Goal: Task Accomplishment & Management: Manage account settings

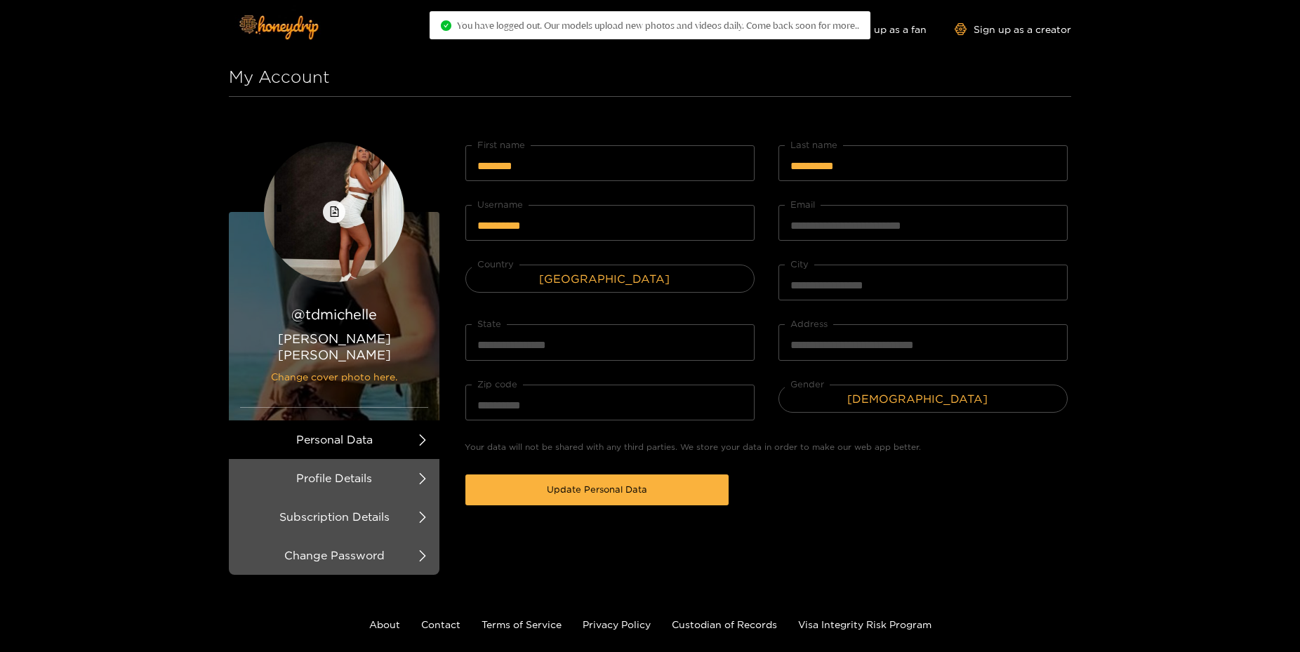
click at [827, 95] on h1 "My Account" at bounding box center [650, 77] width 842 height 39
click at [699, 25] on span "You have logged out. Our models upload new photos and videos daily. Come back s…" at bounding box center [658, 25] width 402 height 11
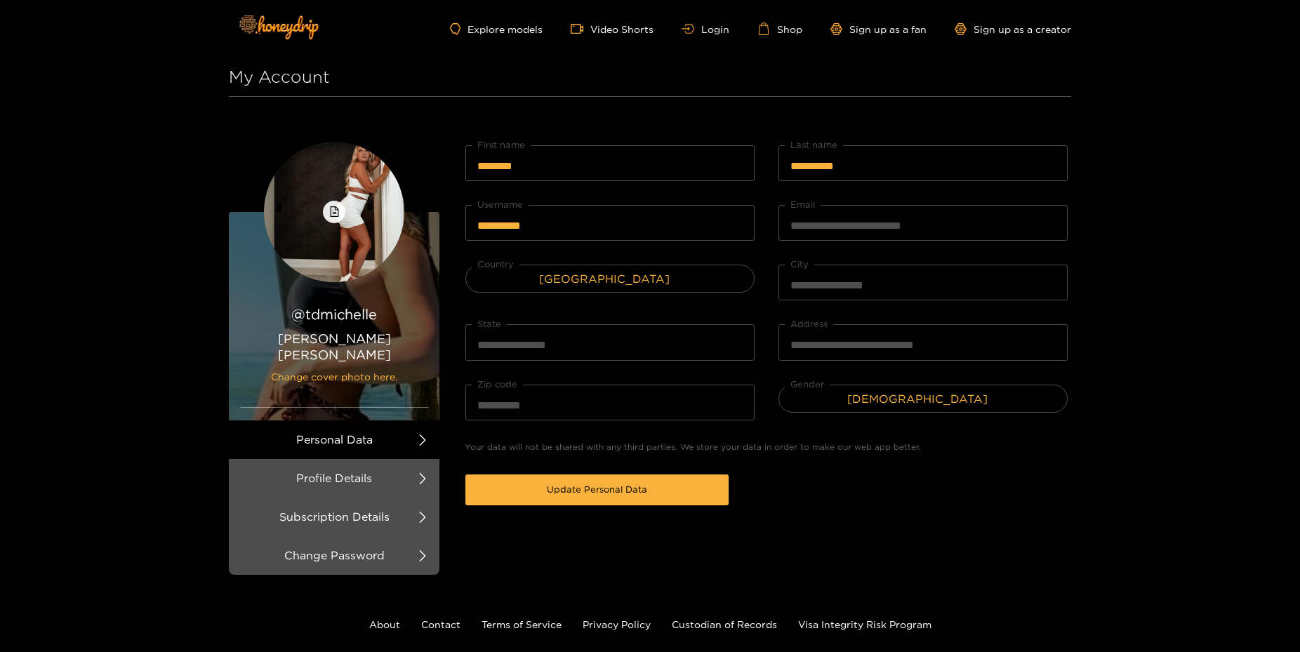
click at [735, 23] on ul "Explore models Video Shorts Login Shop Sign up as a fan Sign up as a creator" at bounding box center [760, 28] width 621 height 13
click at [720, 26] on link "Login" at bounding box center [706, 29] width 48 height 11
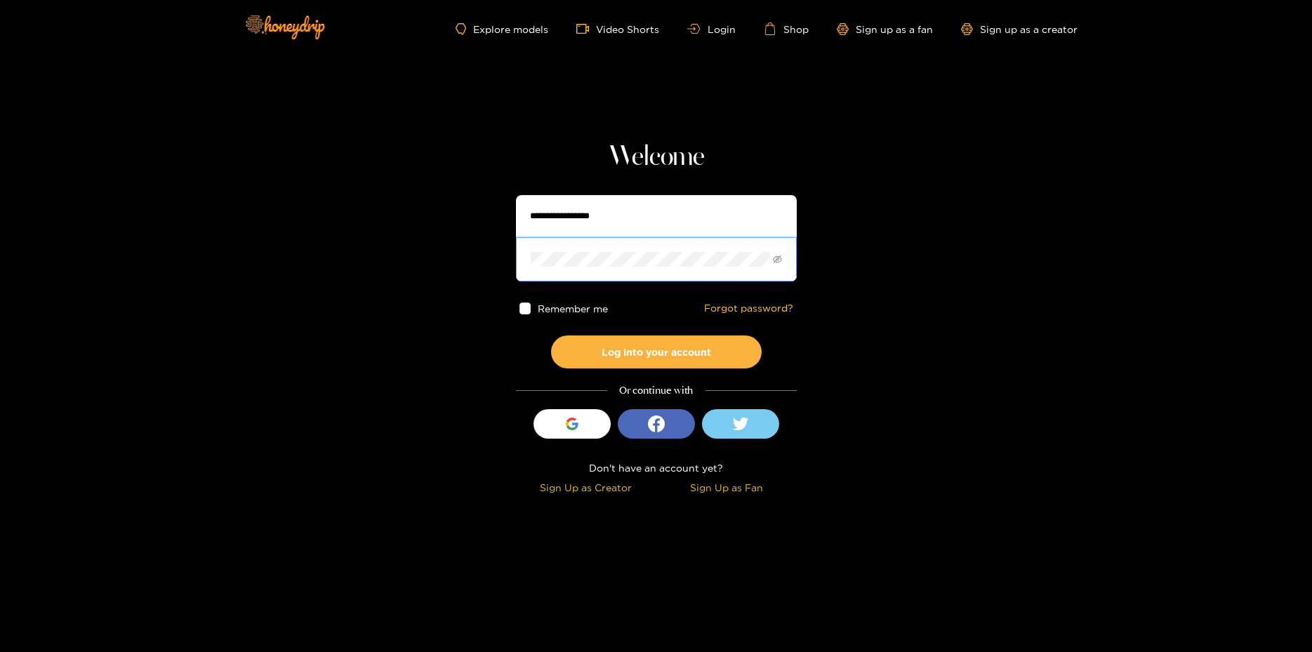
click at [776, 254] on span at bounding box center [777, 259] width 9 height 14
click at [776, 256] on icon "eye-invisible" at bounding box center [777, 259] width 9 height 9
click at [601, 216] on input "text" at bounding box center [656, 216] width 281 height 42
paste input "**********"
type input "**********"
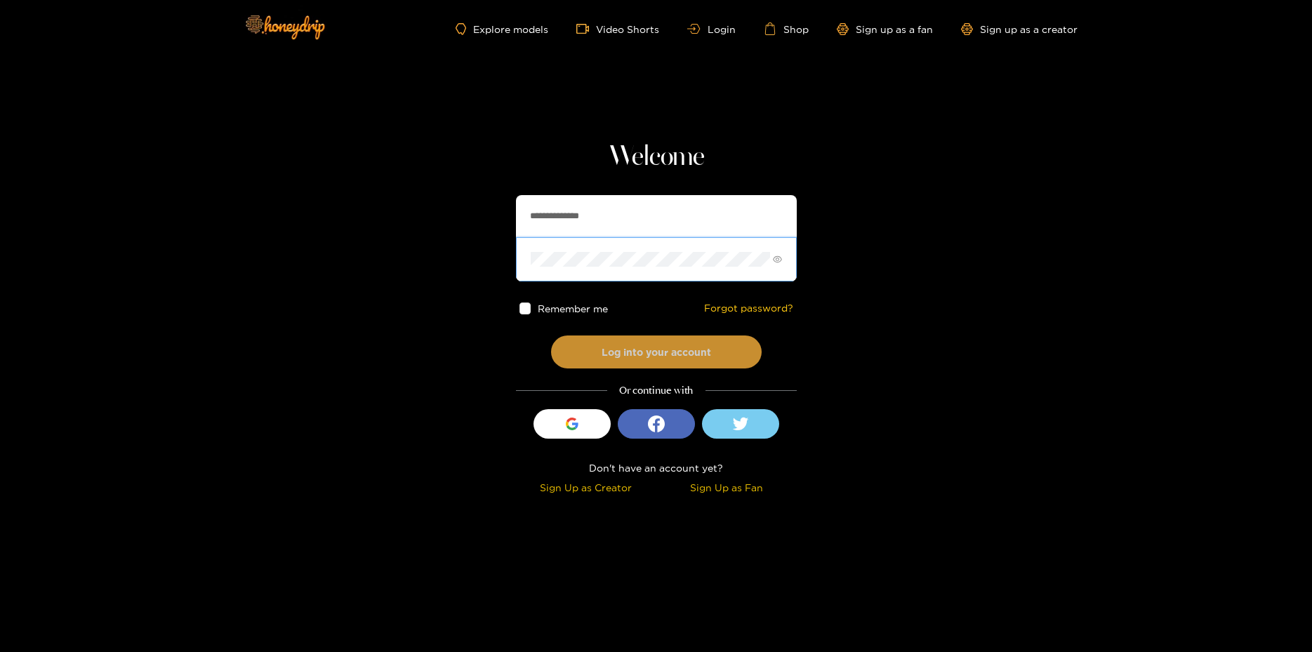
click at [649, 347] on button "Log into your account" at bounding box center [656, 352] width 211 height 33
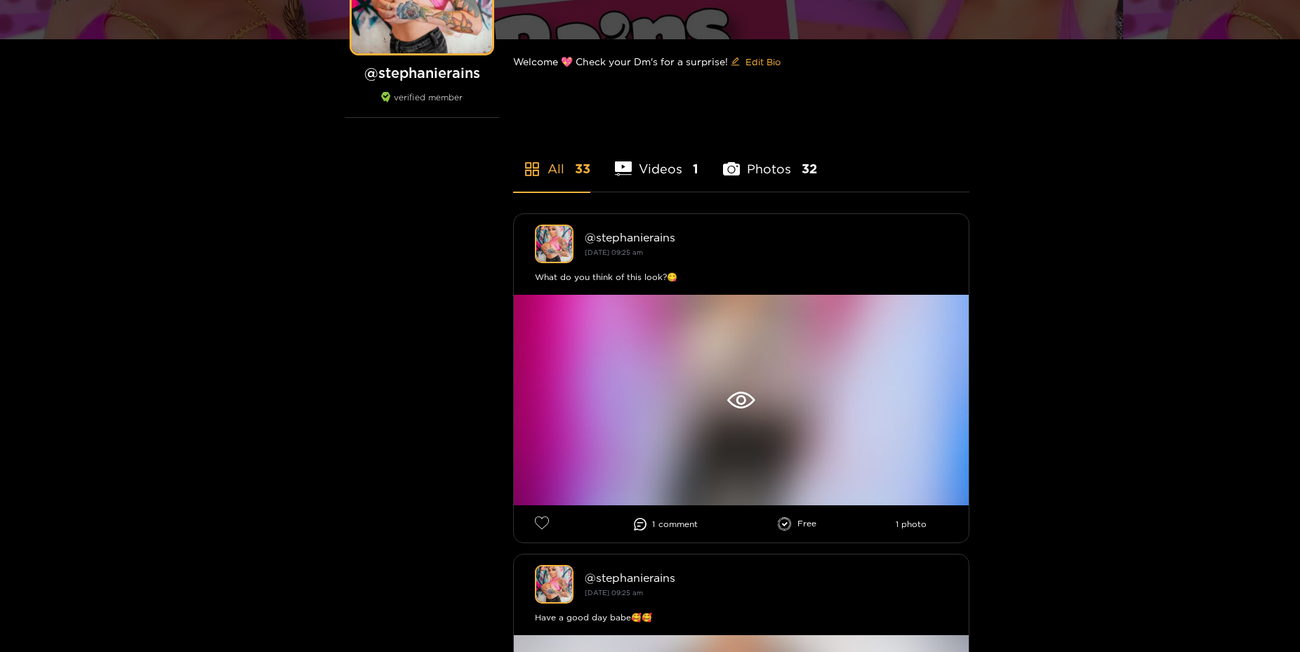
click at [651, 168] on li "Videos 1" at bounding box center [657, 159] width 84 height 63
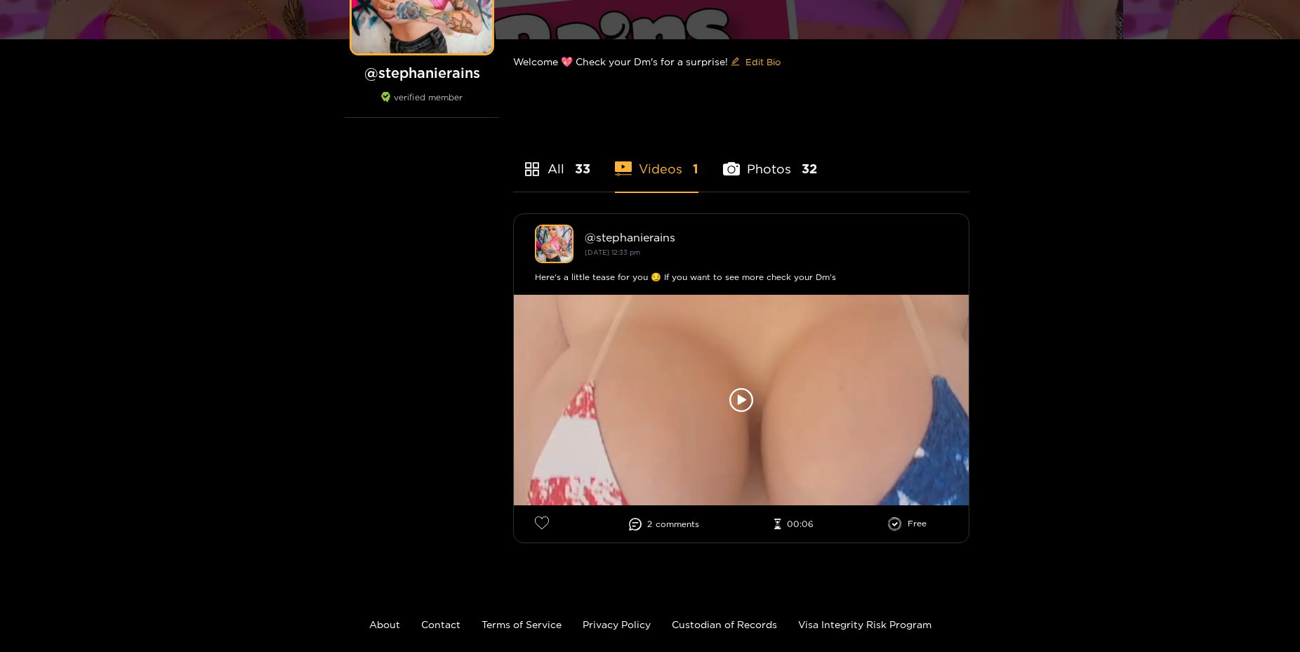
scroll to position [211, 0]
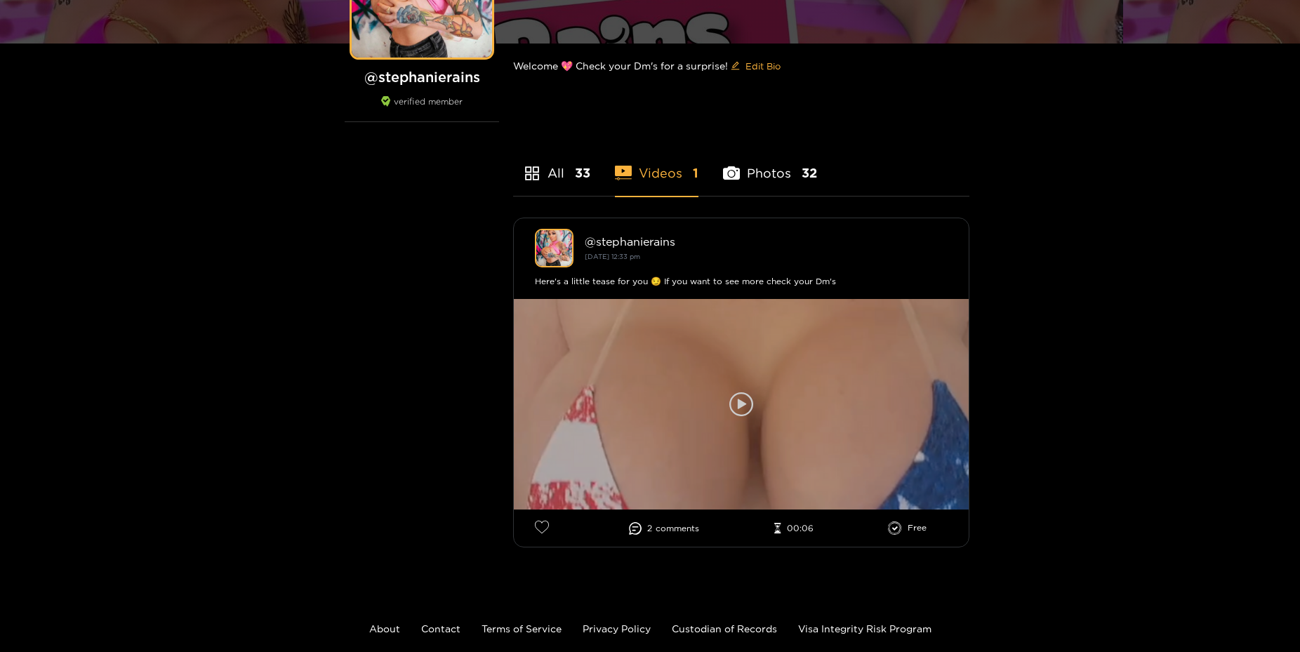
click at [756, 385] on div at bounding box center [741, 404] width 455 height 211
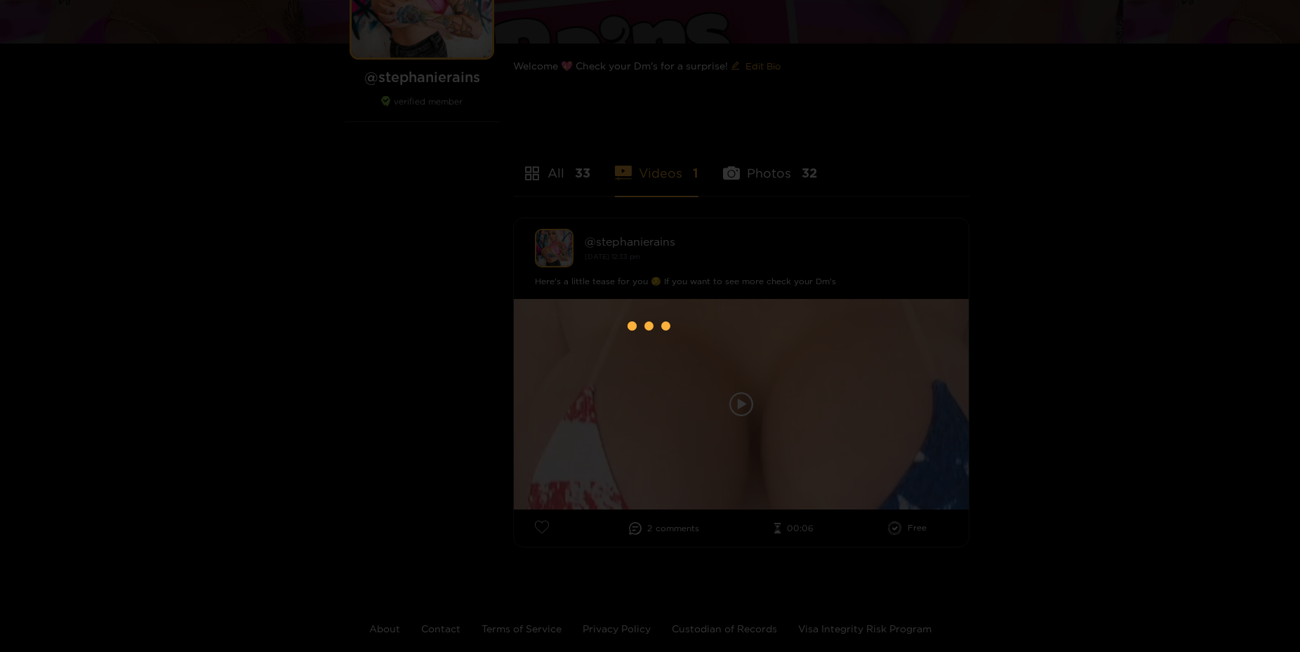
scroll to position [53, 0]
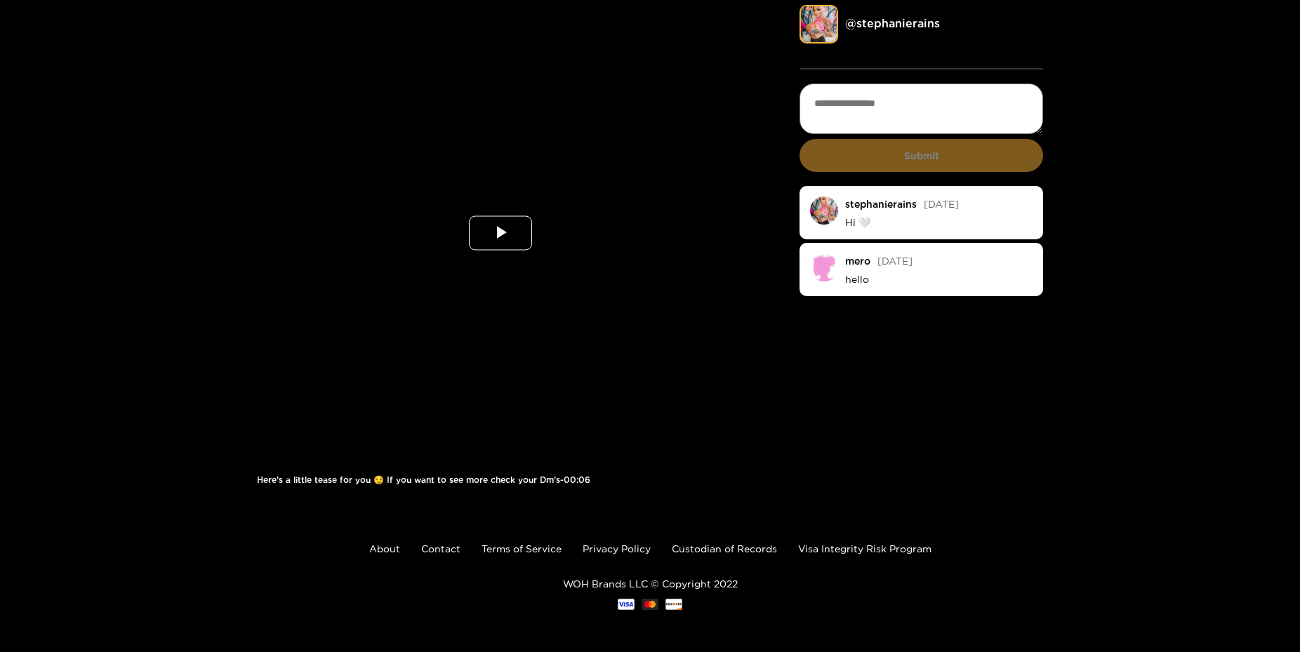
click at [501, 233] on span "Video Player" at bounding box center [501, 233] width 0 height 0
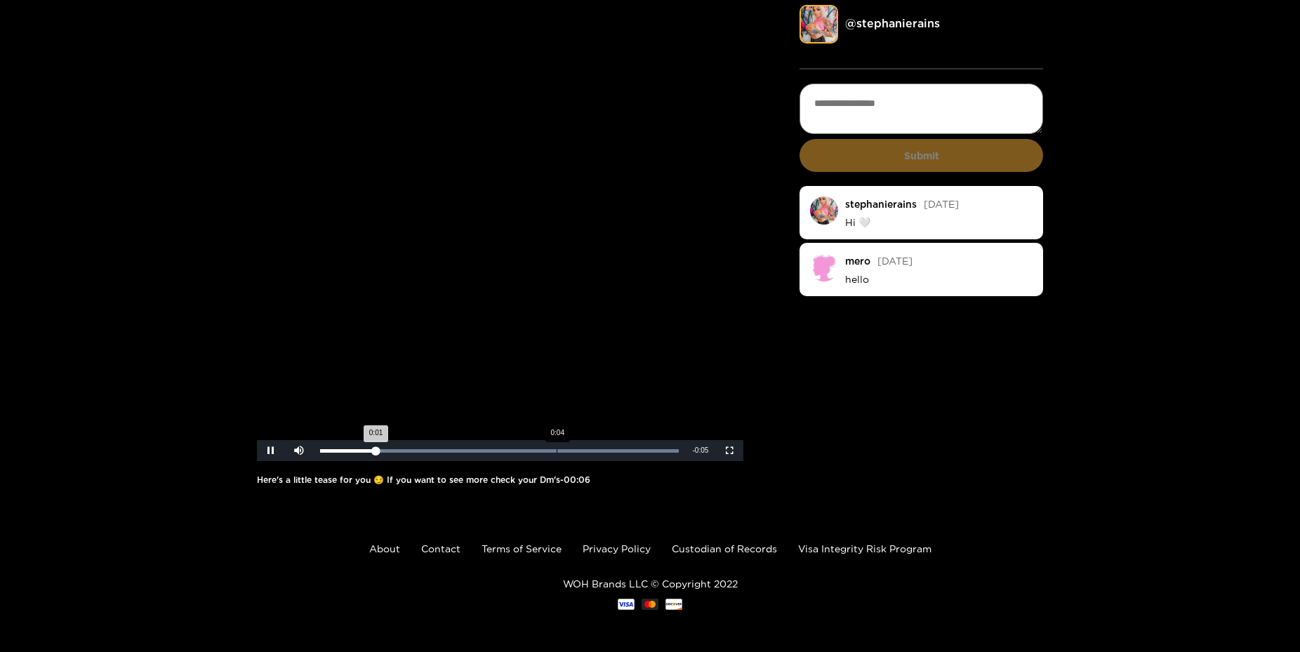
click at [557, 454] on div "Loaded : 100.00% 0:04 0:01" at bounding box center [499, 450] width 373 height 21
click at [968, 366] on div "@ stephanierains Submit stephanierains 2 years ago Hi 🤍 mero 2 years ago hello" at bounding box center [922, 252] width 244 height 494
click at [887, 30] on div "@ stephanierains" at bounding box center [944, 24] width 198 height 16
click at [890, 27] on link "@ stephanierains" at bounding box center [892, 23] width 95 height 13
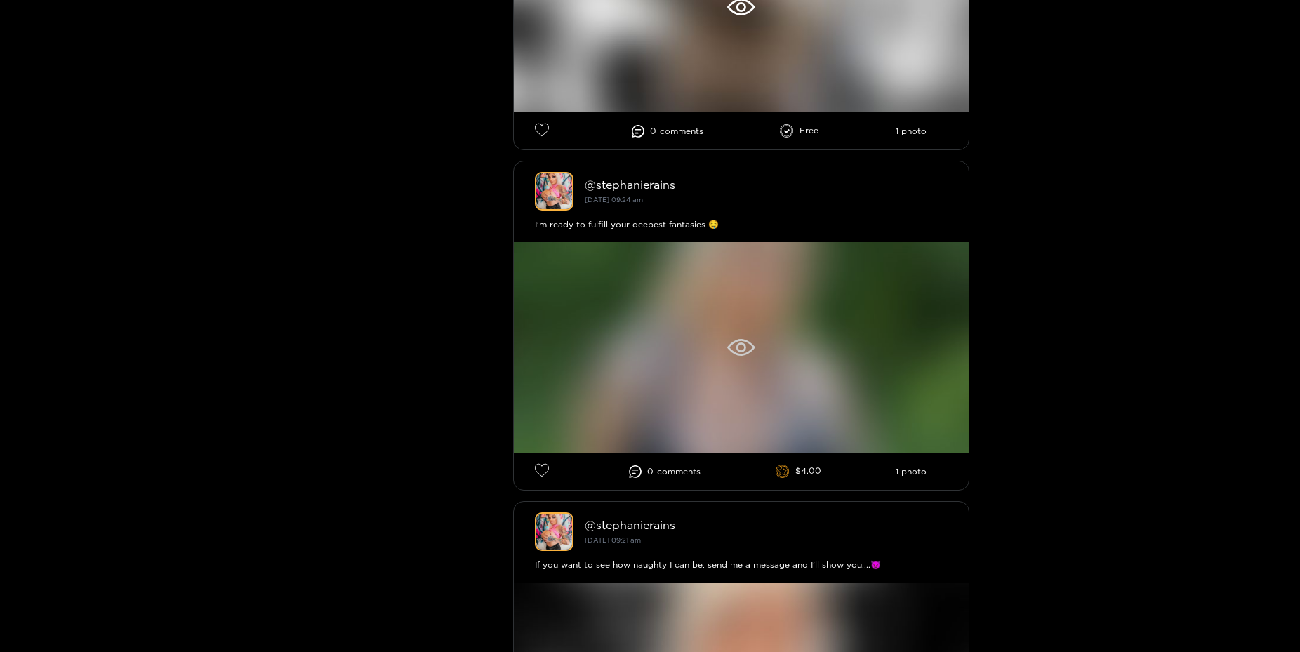
scroll to position [1647, 0]
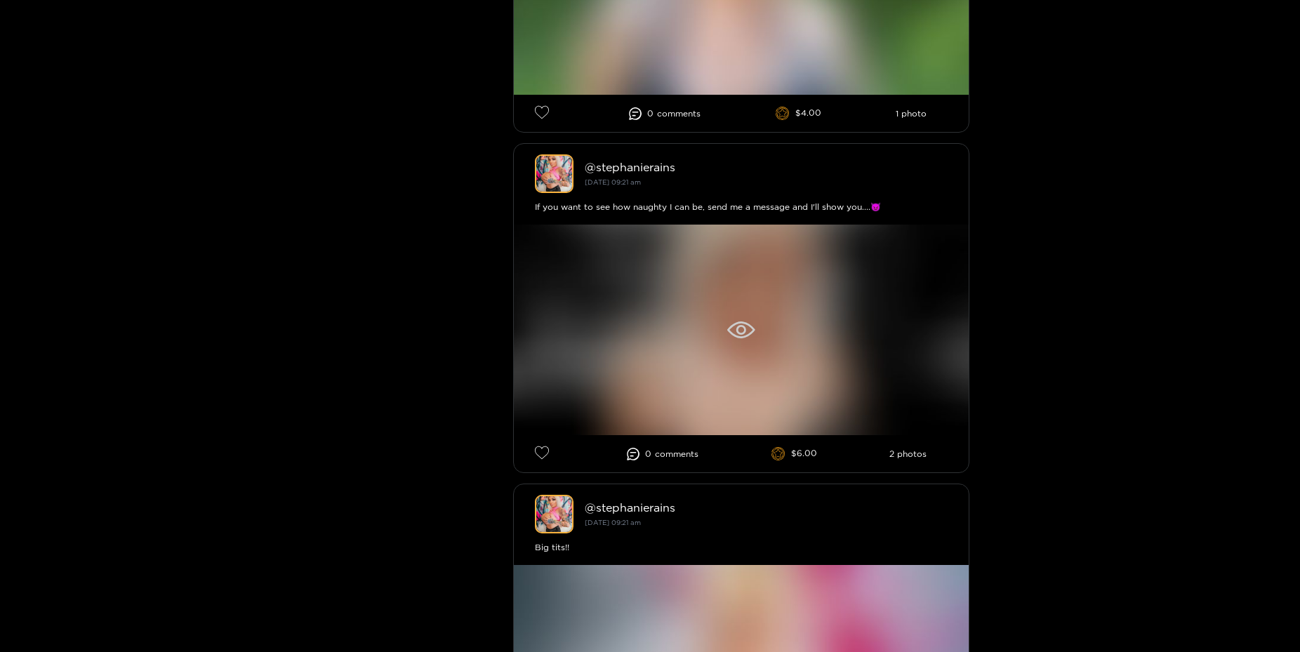
click at [748, 427] on div at bounding box center [741, 330] width 455 height 211
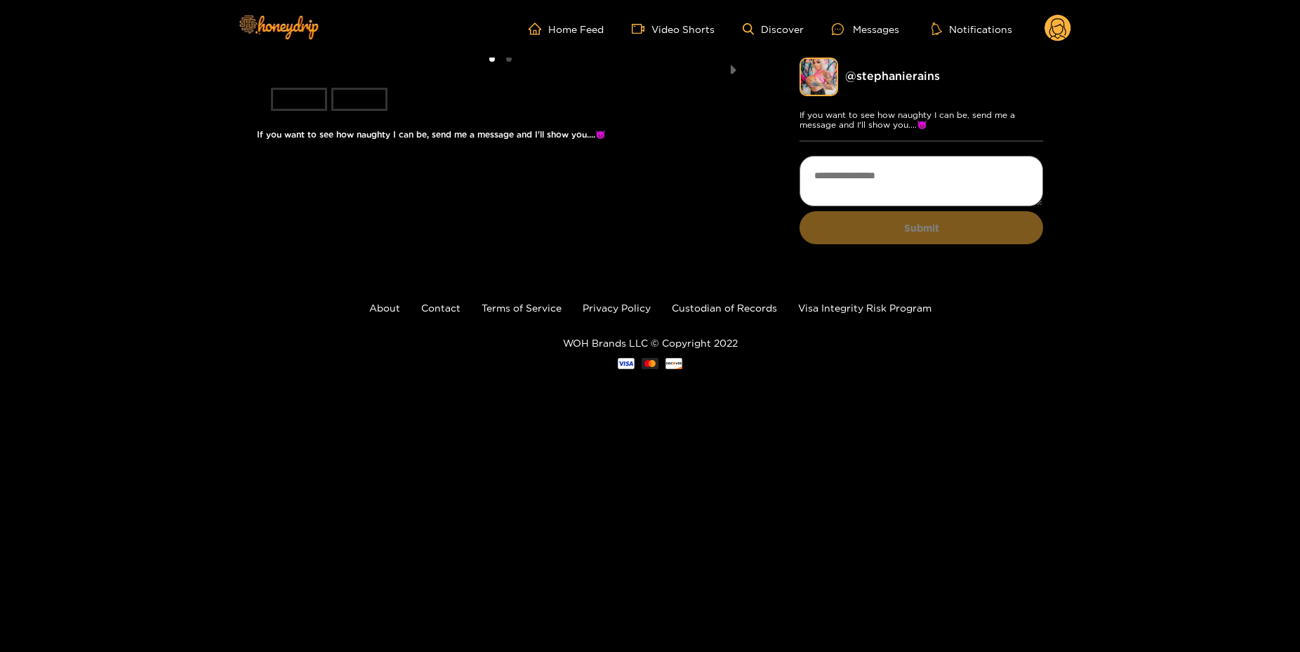
click at [371, 111] on li "slide item 2" at bounding box center [359, 99] width 56 height 23
click at [1062, 21] on g at bounding box center [1058, 29] width 27 height 28
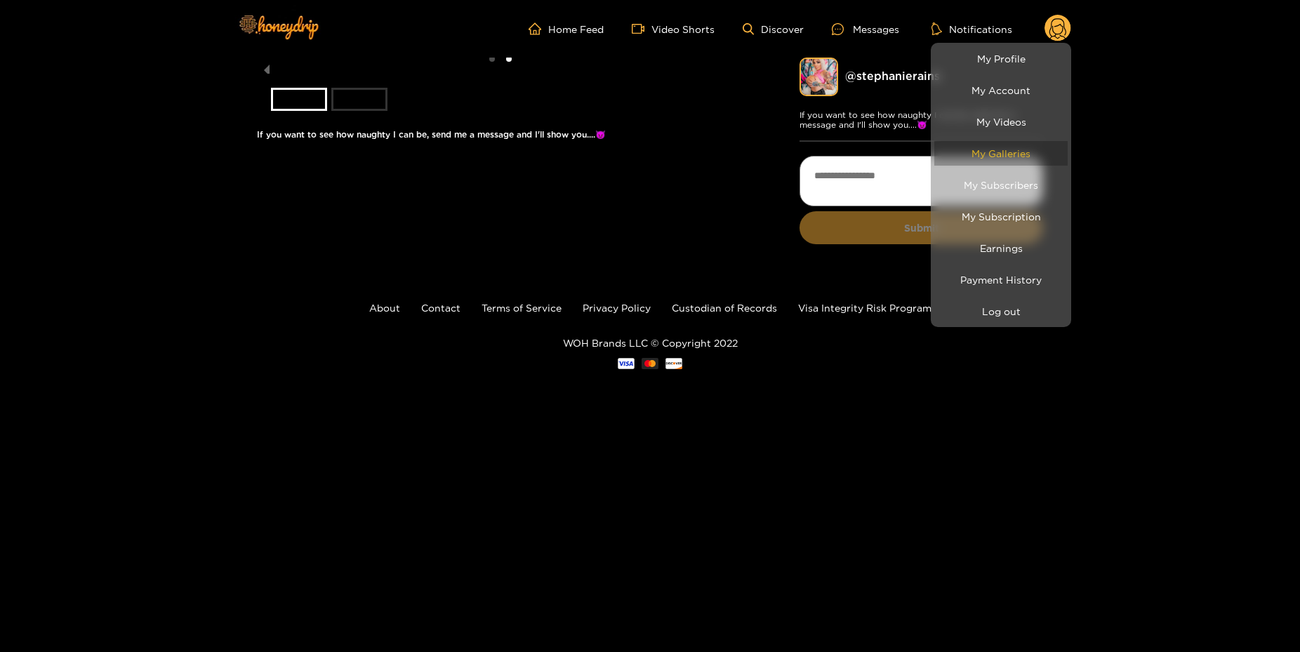
click at [1019, 152] on link "My Galleries" at bounding box center [1000, 153] width 133 height 25
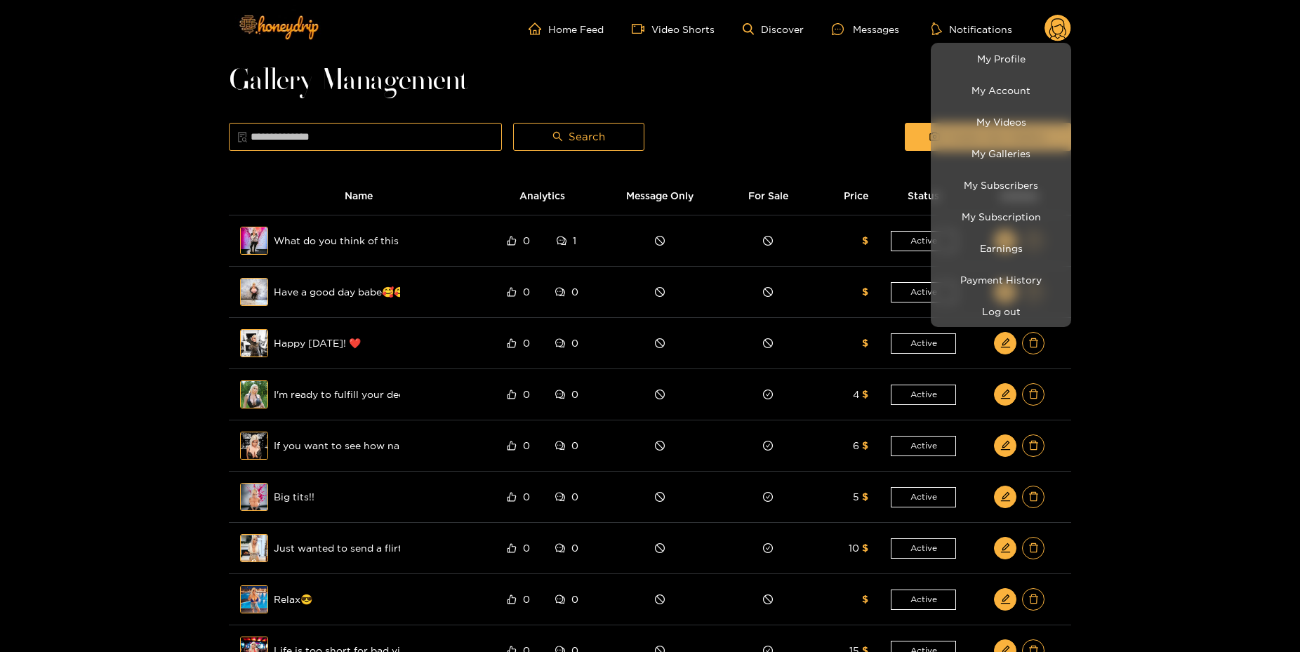
click at [1191, 264] on div at bounding box center [650, 326] width 1300 height 652
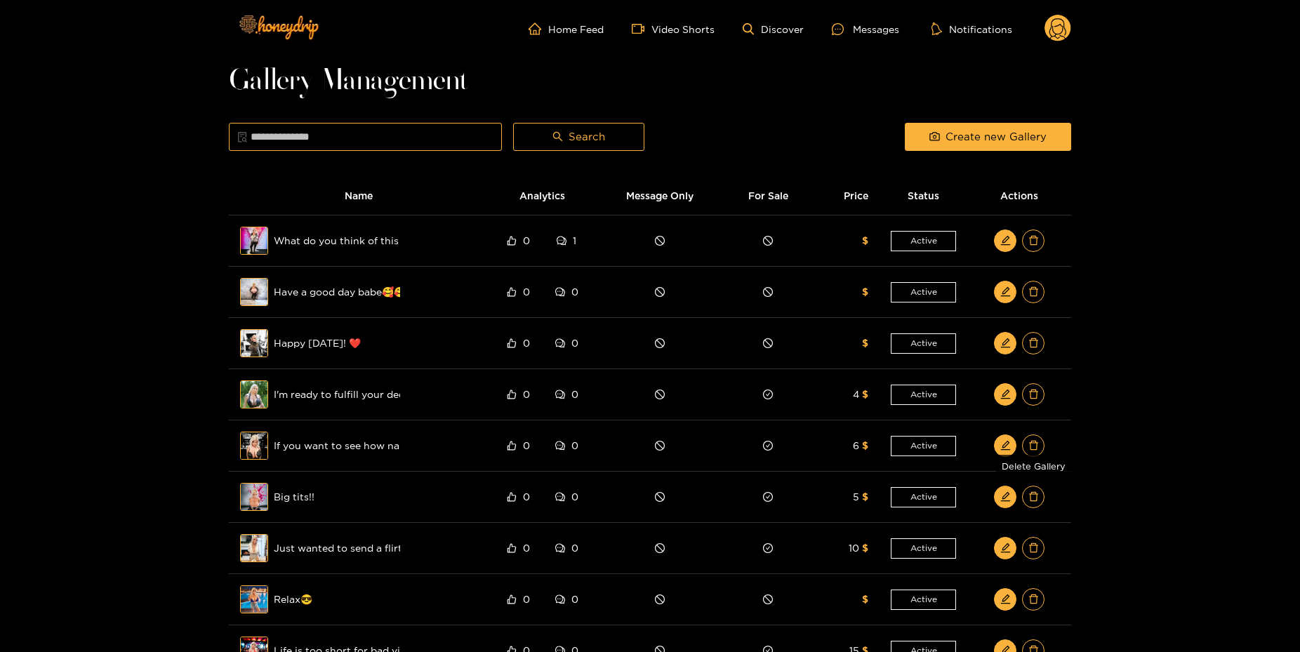
scroll to position [286, 0]
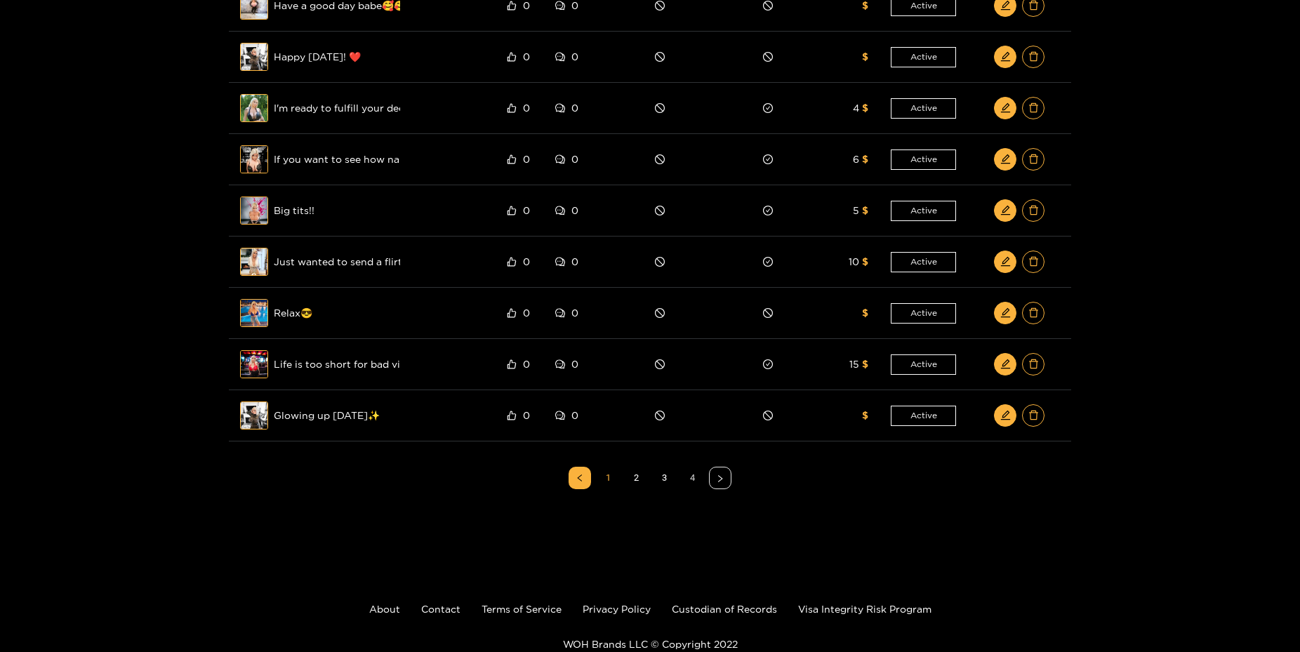
click at [690, 477] on link "4" at bounding box center [692, 478] width 21 height 21
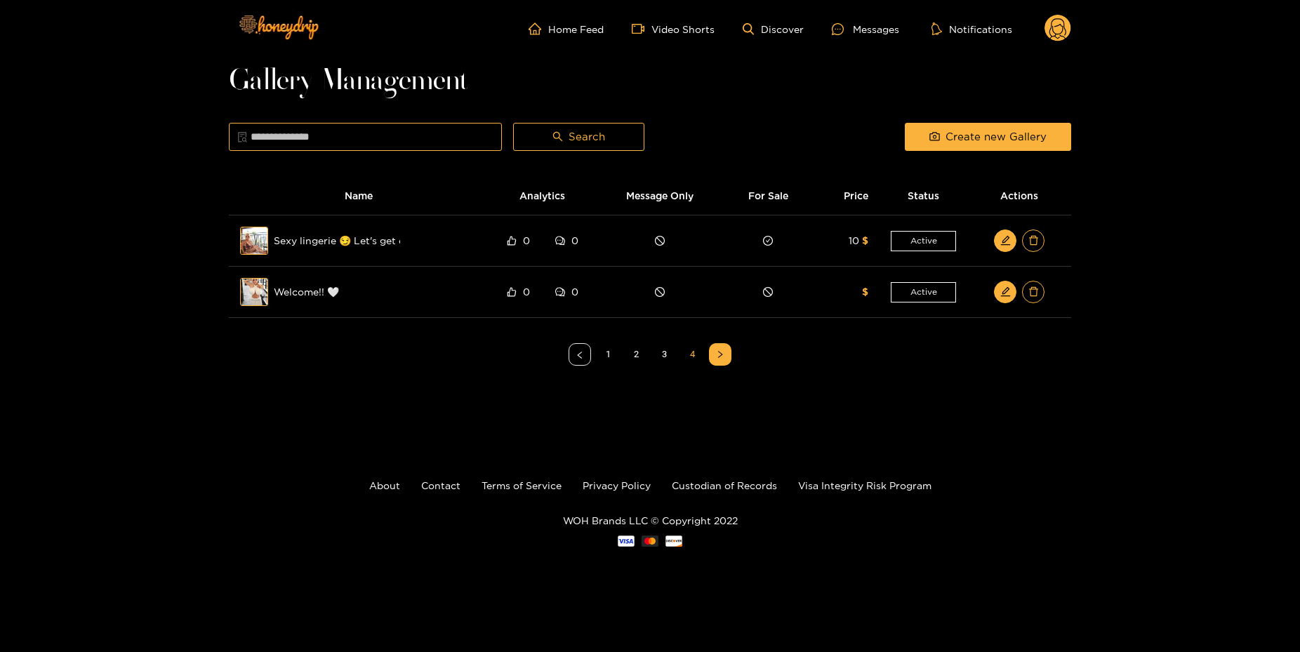
scroll to position [0, 0]
click at [673, 361] on link "3" at bounding box center [670, 354] width 21 height 21
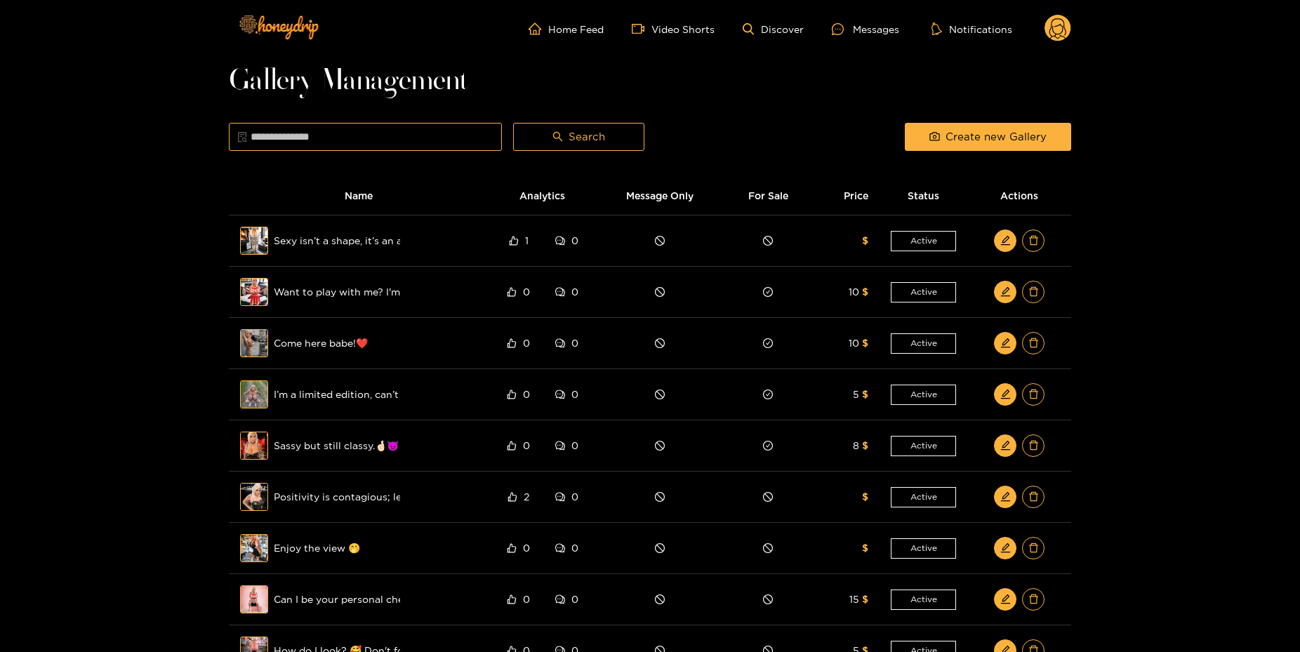
scroll to position [286, 0]
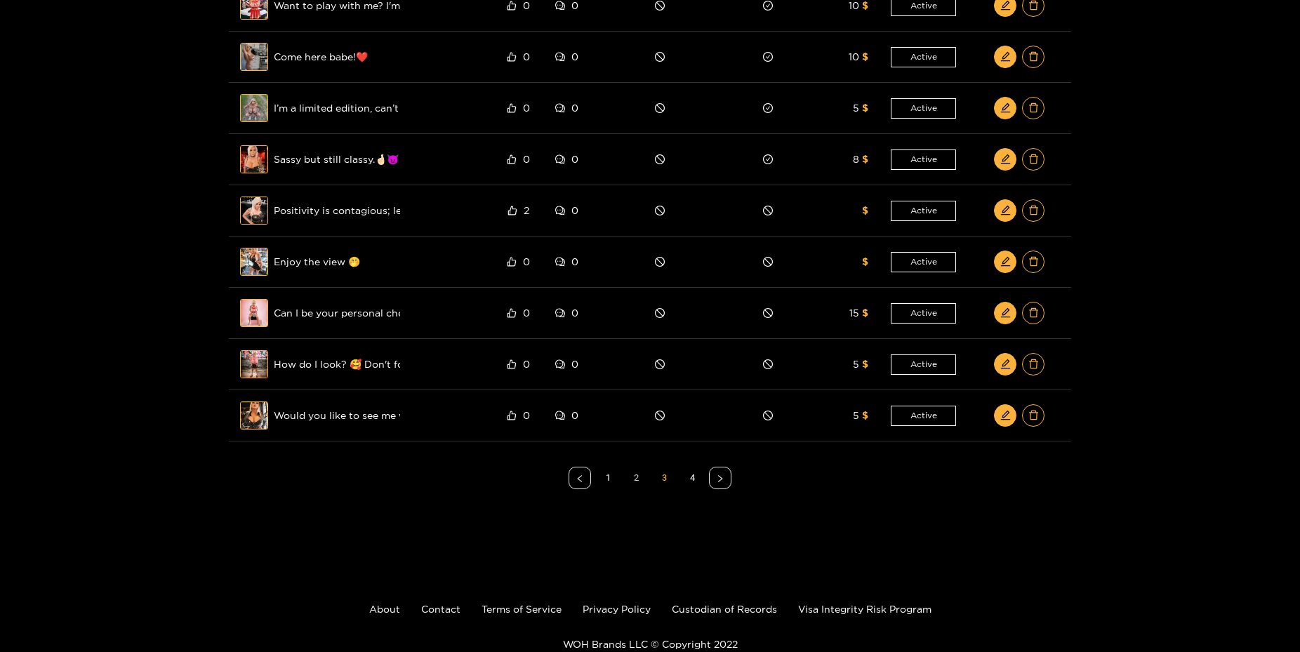
click at [640, 479] on link "2" at bounding box center [635, 478] width 21 height 21
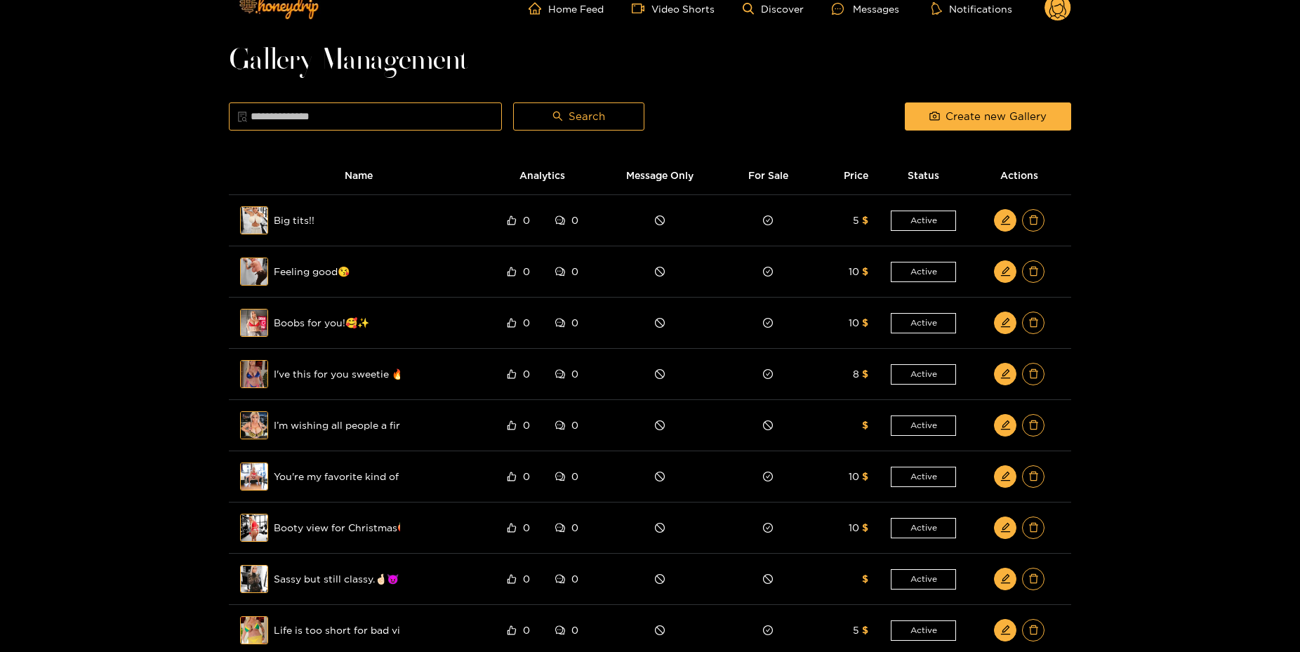
scroll to position [0, 0]
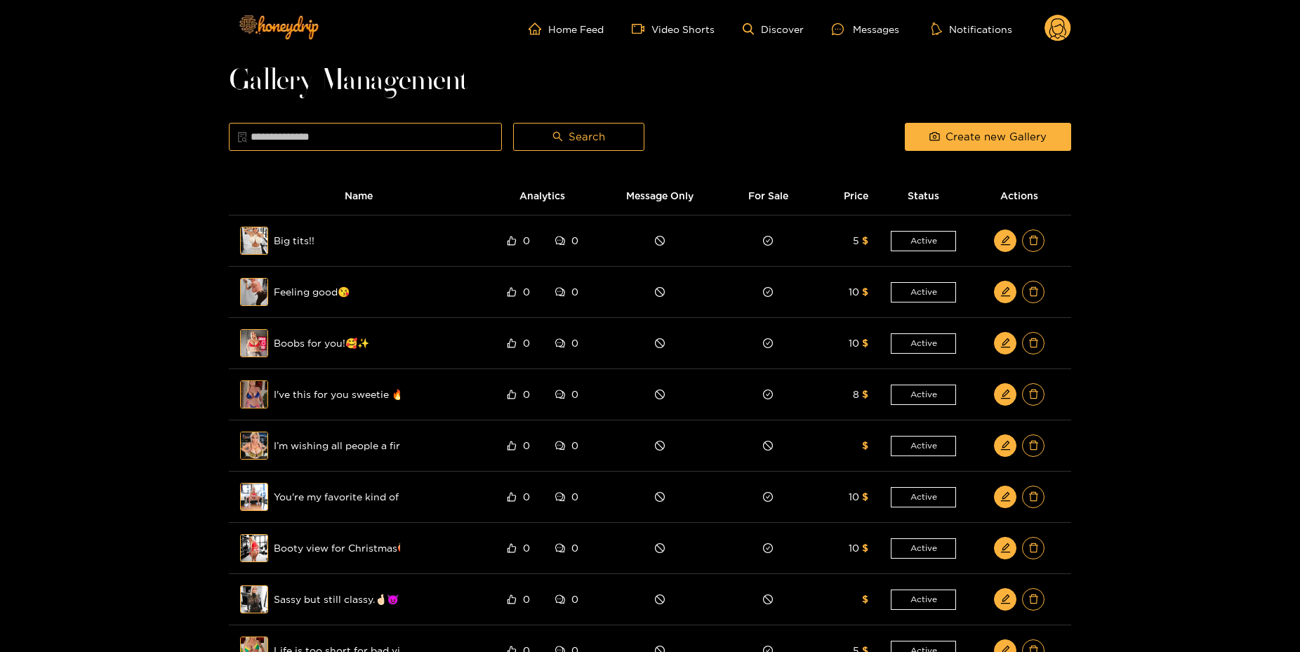
click at [1057, 22] on circle at bounding box center [1058, 28] width 27 height 27
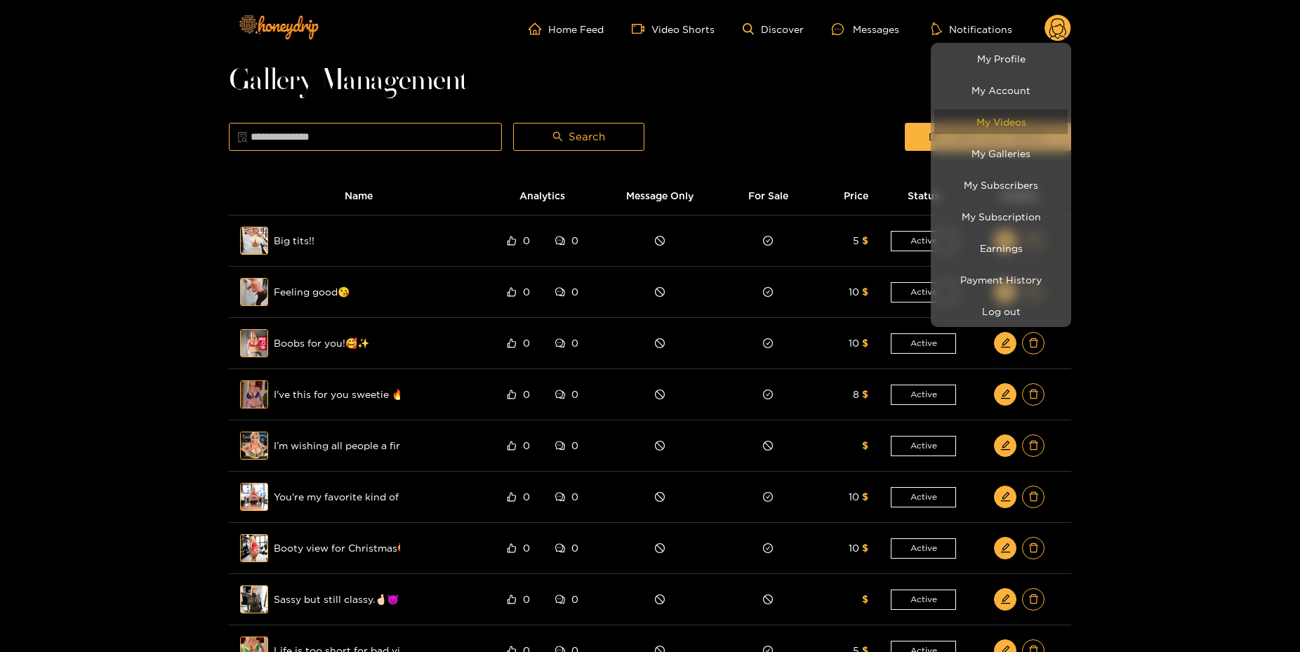
click at [1033, 123] on link "My Videos" at bounding box center [1000, 122] width 133 height 25
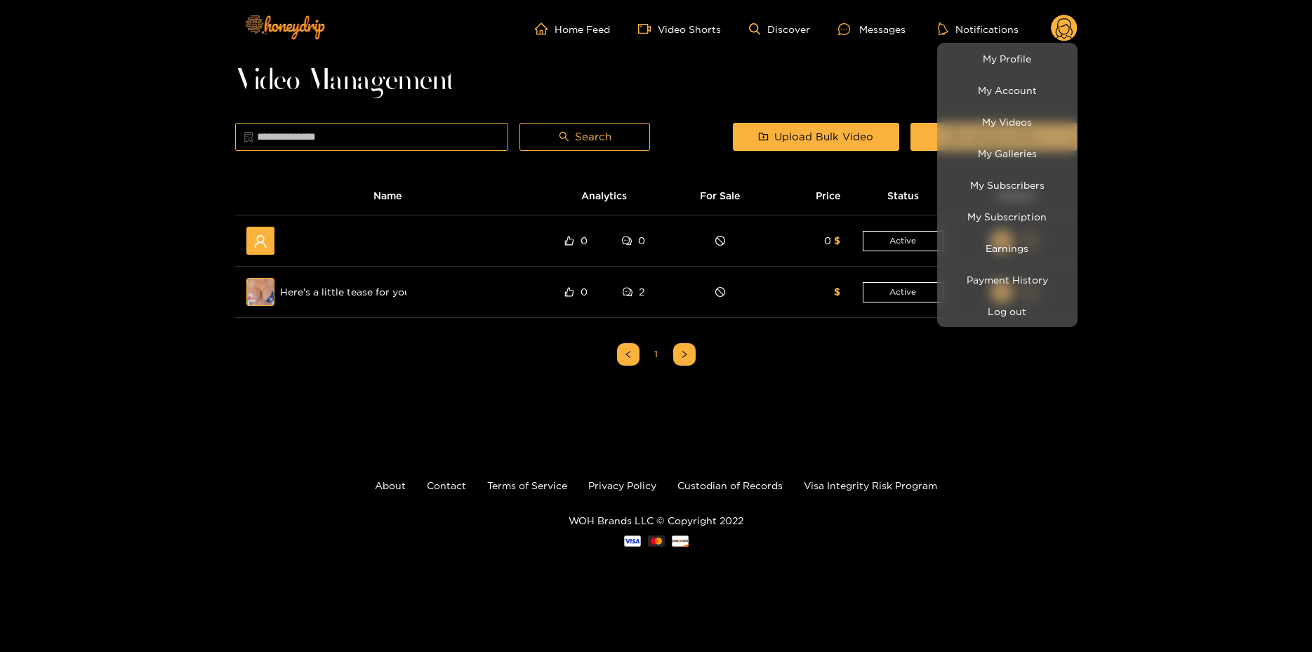
click at [1229, 200] on div at bounding box center [656, 326] width 1312 height 652
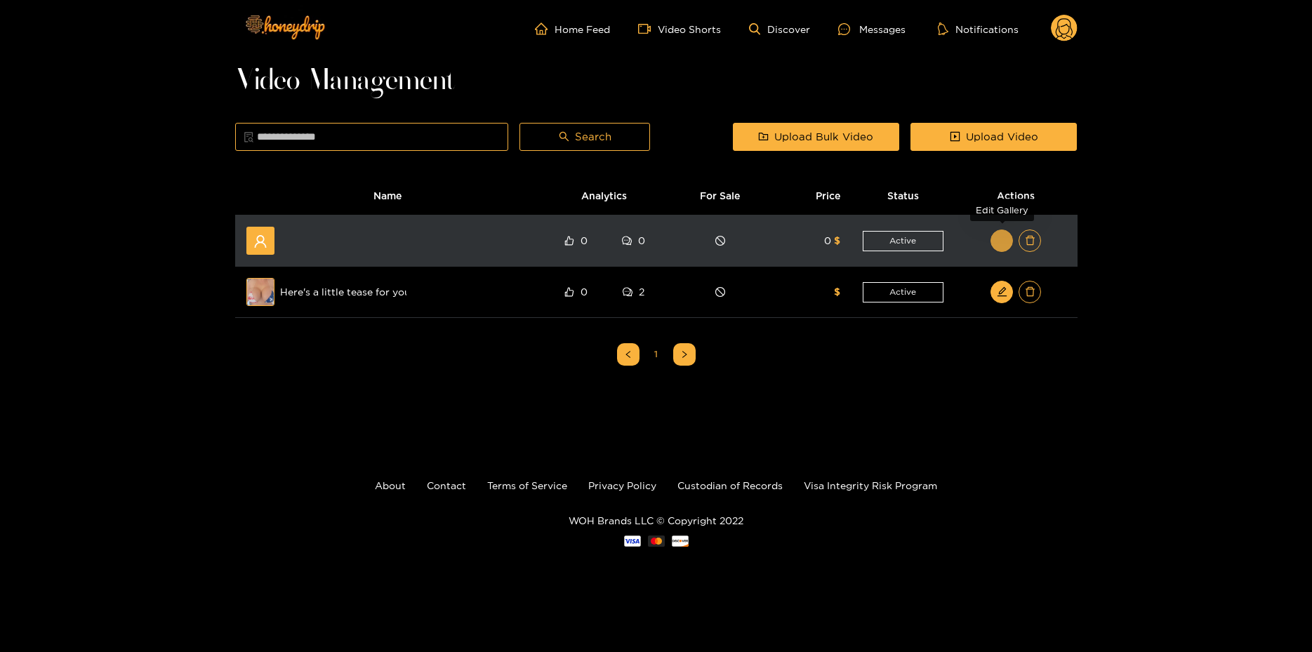
click at [999, 248] on button "button" at bounding box center [1002, 241] width 22 height 22
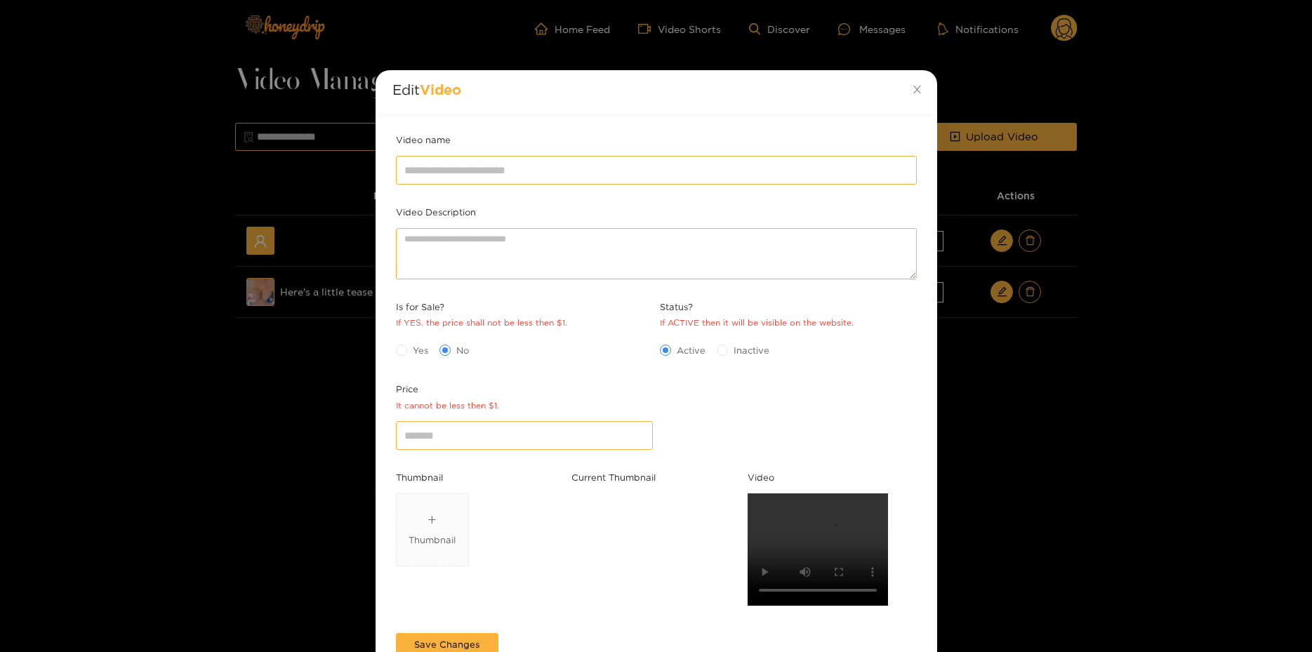
click at [1184, 326] on div "Edit Video Video name Video Description Is for Sale? If YES, the price shall no…" at bounding box center [656, 326] width 1312 height 652
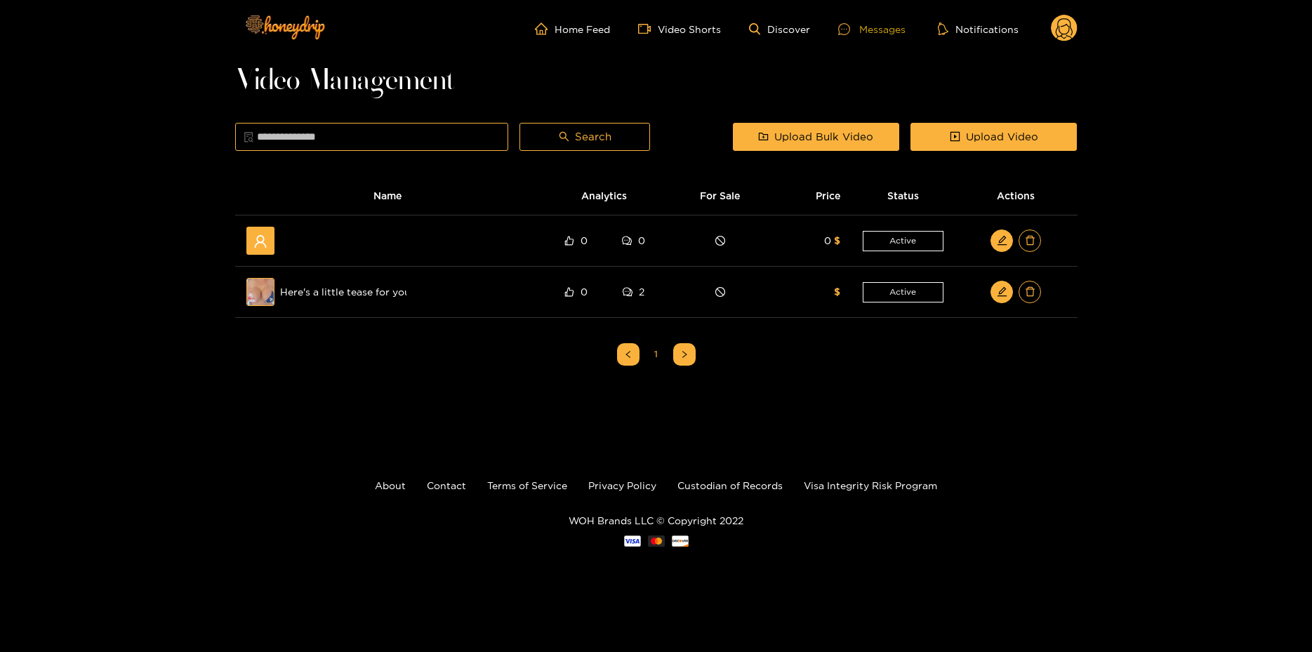
click at [875, 27] on div "Messages" at bounding box center [871, 29] width 67 height 16
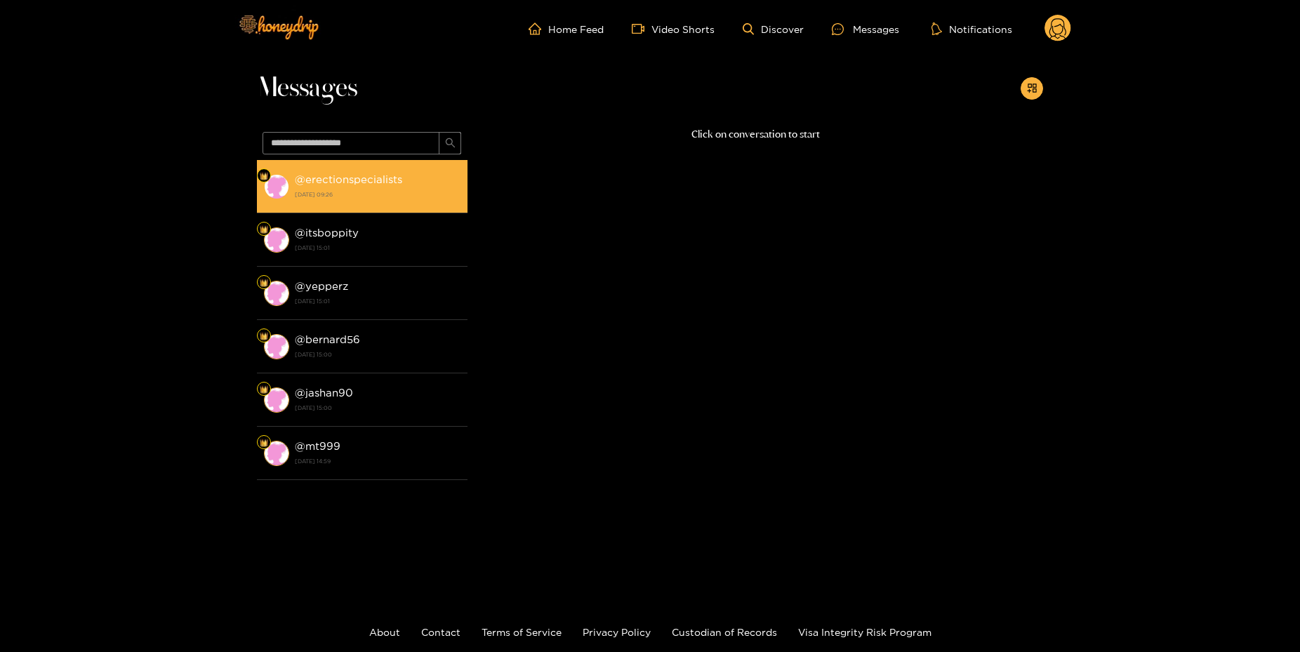
click at [330, 180] on strong "@ erectionspecialists" at bounding box center [348, 179] width 107 height 12
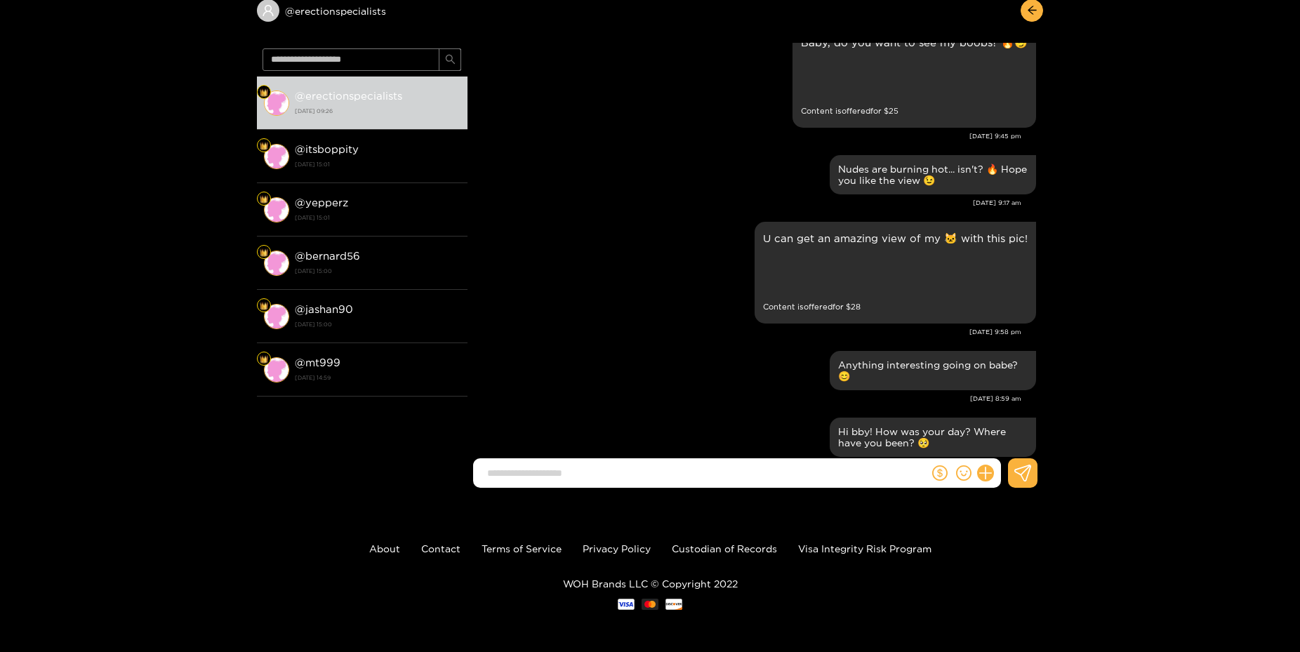
scroll to position [218, 0]
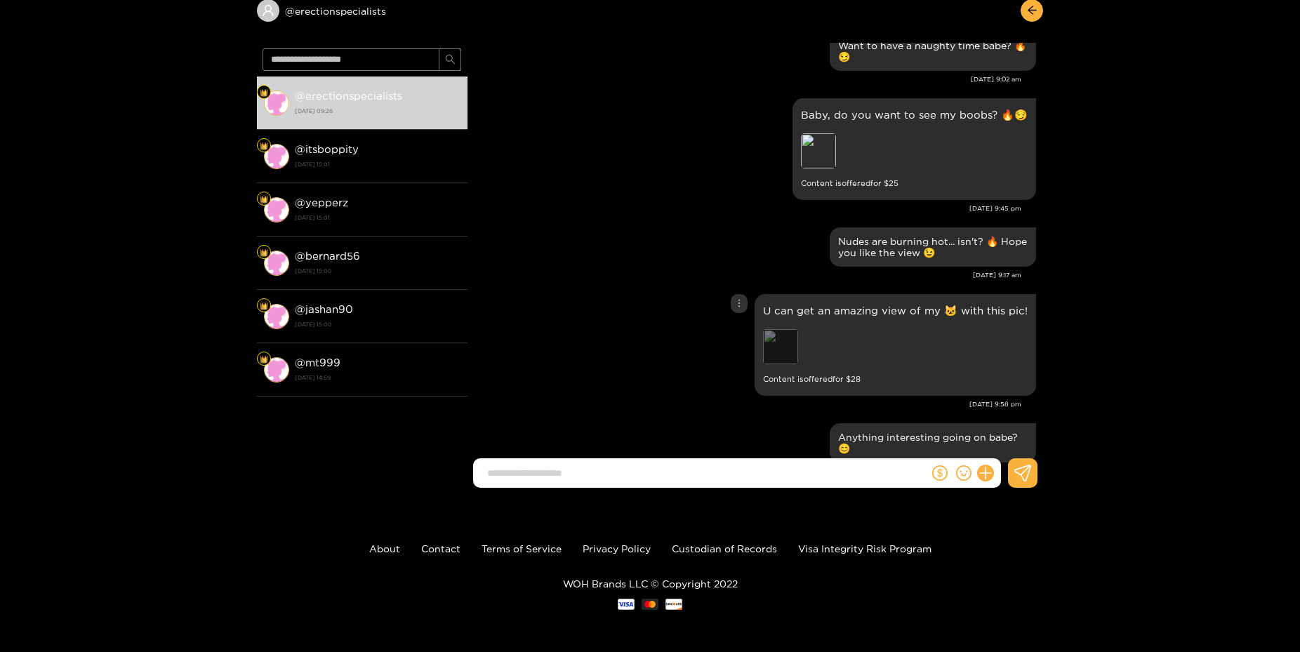
click at [772, 340] on div "Preview" at bounding box center [780, 346] width 35 height 35
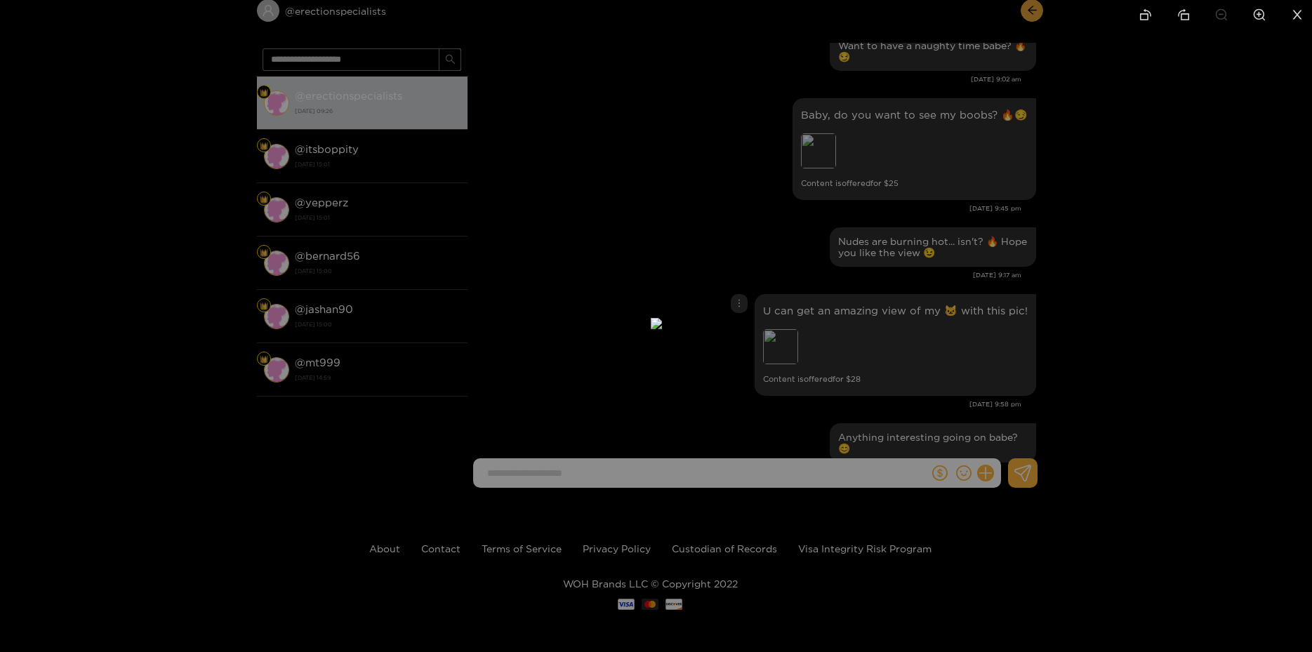
click at [1217, 382] on div at bounding box center [656, 326] width 1312 height 652
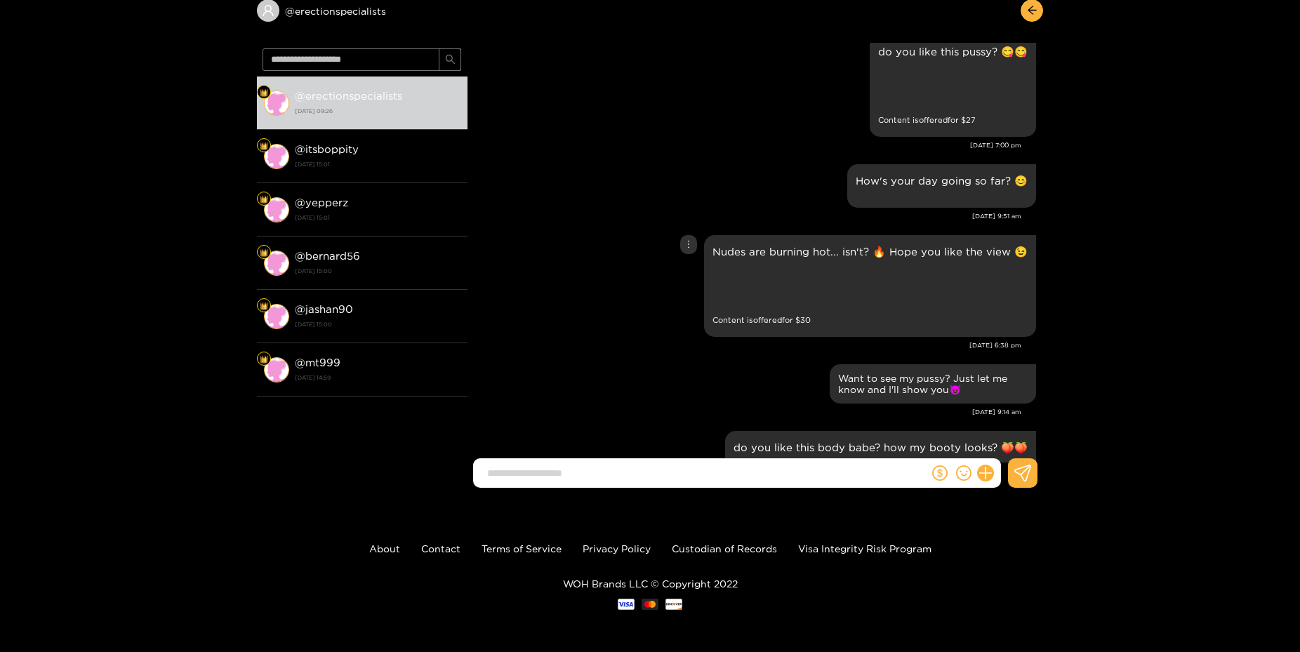
scroll to position [682, 0]
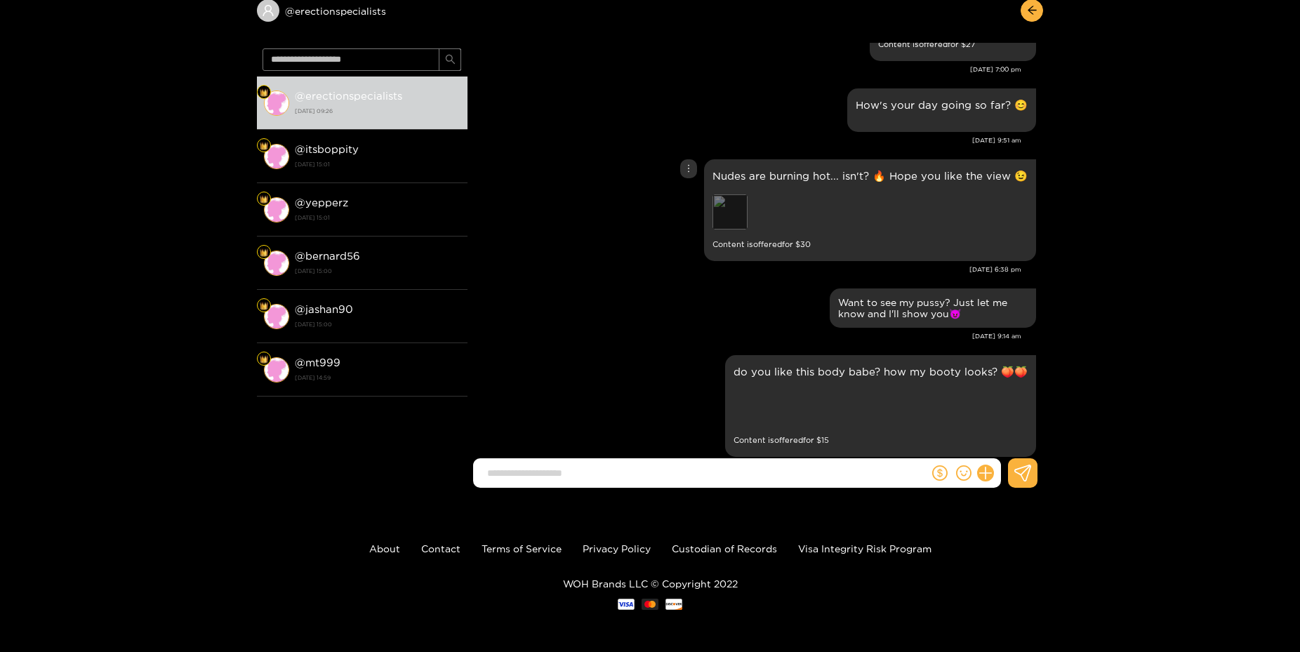
click at [719, 214] on div "Preview" at bounding box center [730, 211] width 35 height 35
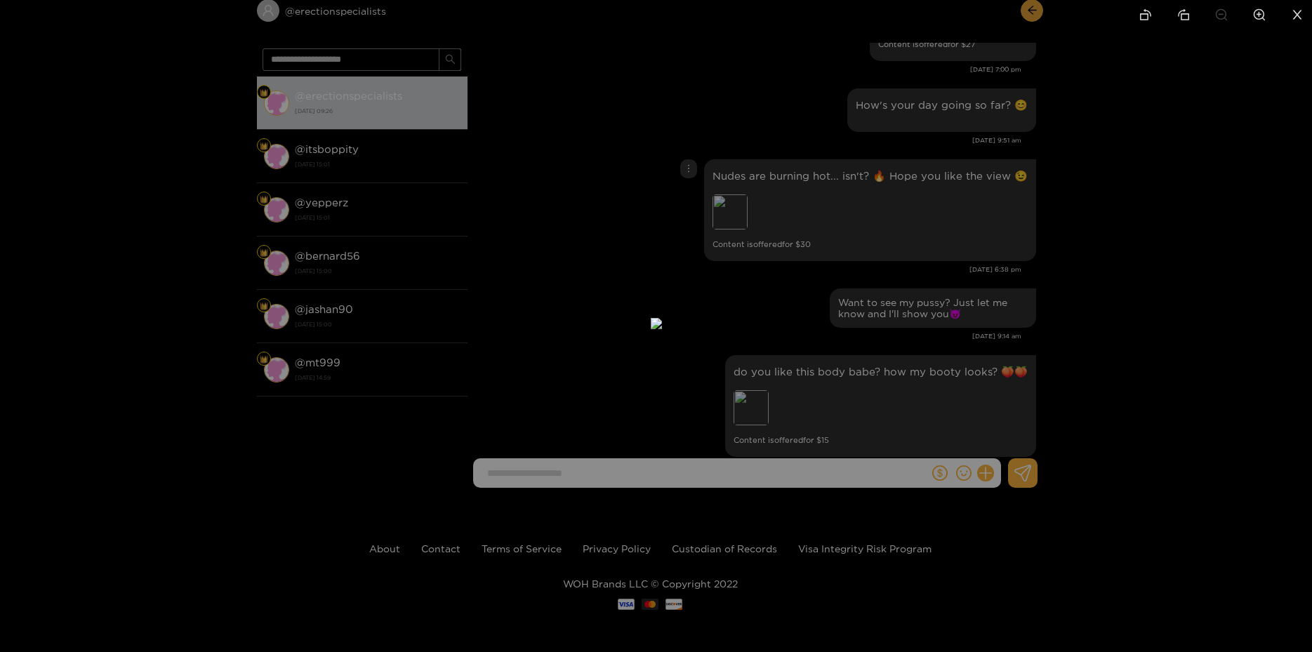
click at [1089, 375] on div at bounding box center [656, 326] width 1312 height 652
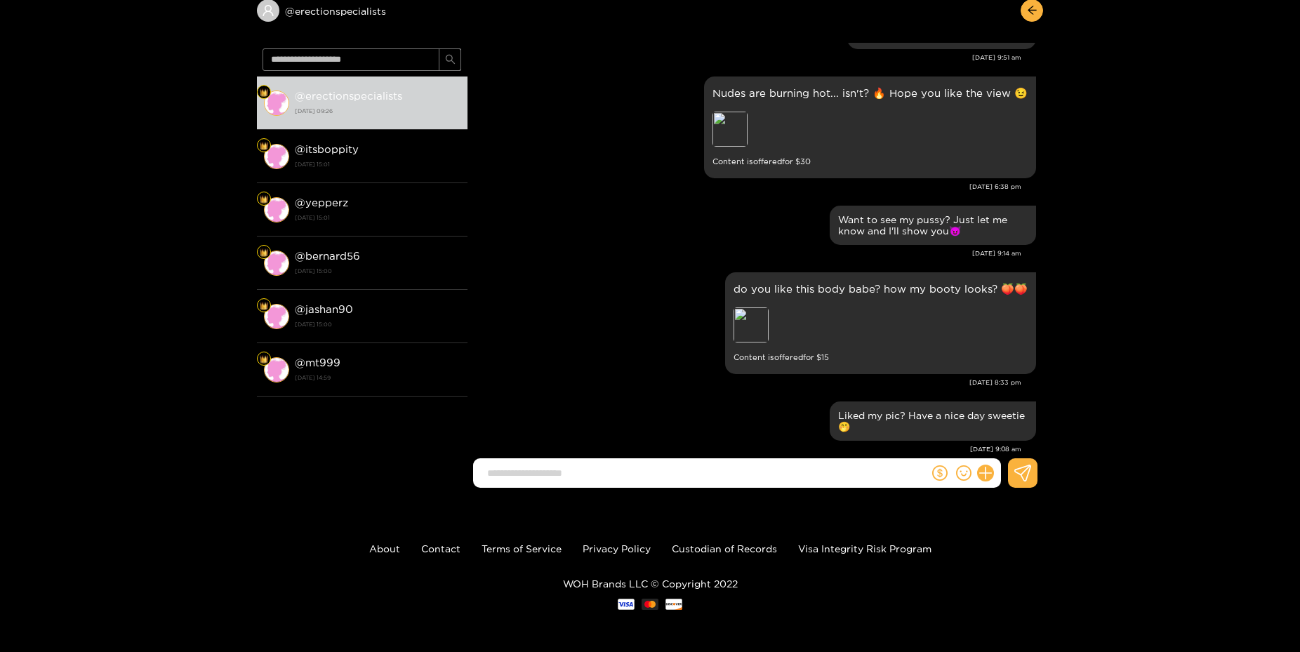
scroll to position [834, 0]
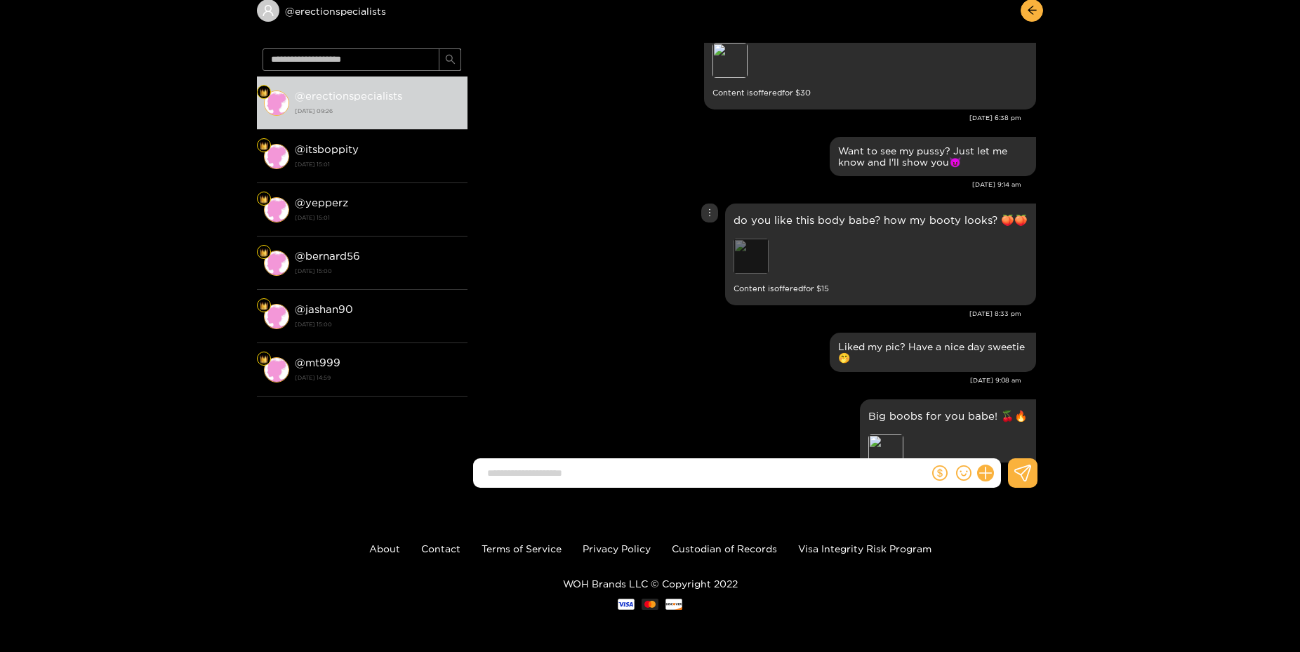
click at [734, 253] on div "Preview" at bounding box center [751, 256] width 35 height 35
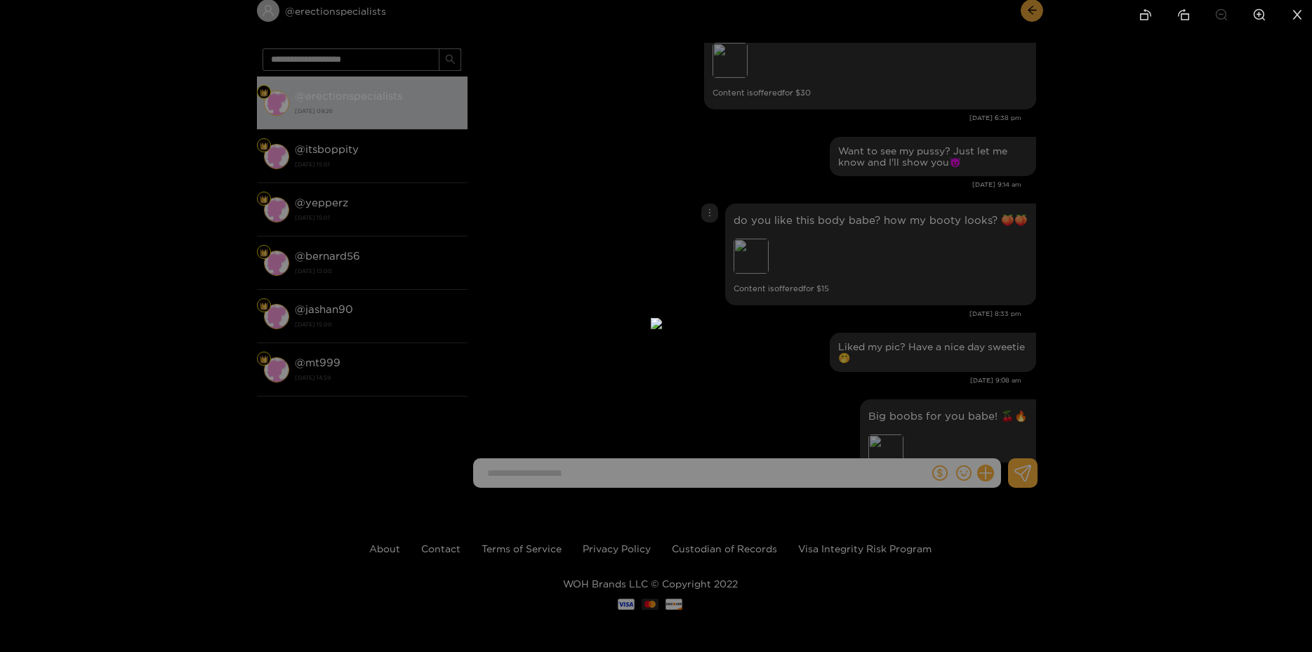
click at [1066, 251] on div at bounding box center [656, 326] width 1312 height 652
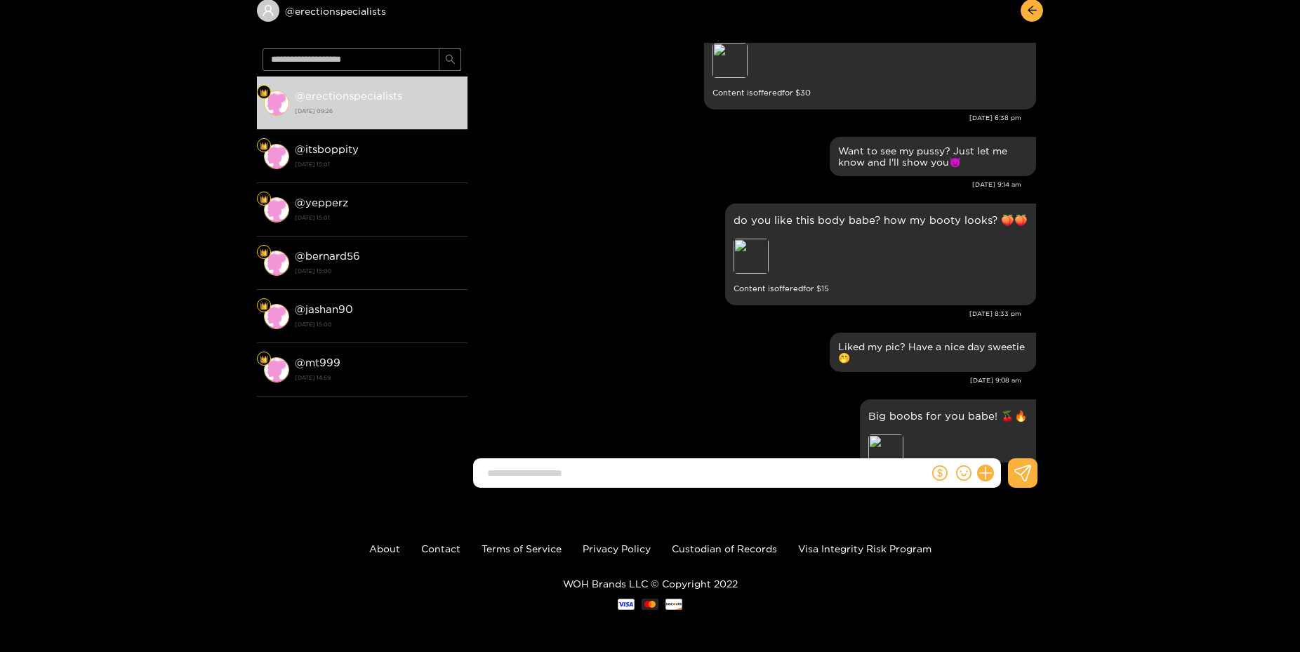
scroll to position [1137, 0]
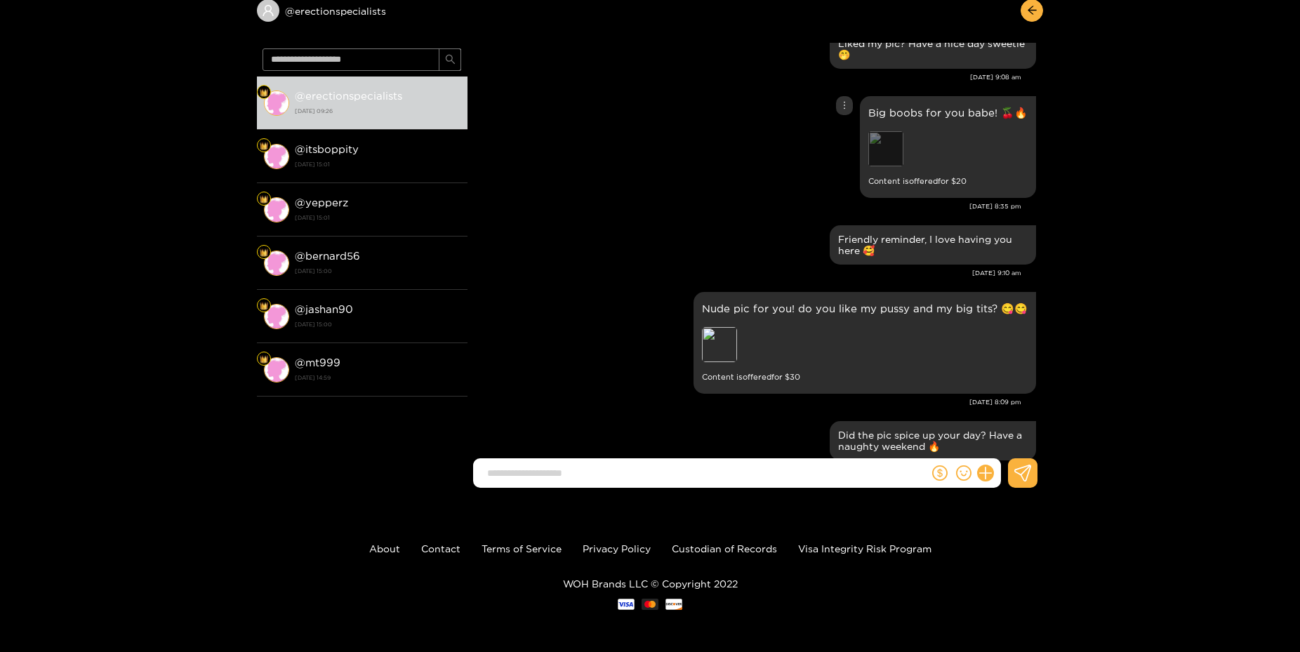
click at [878, 150] on div "Preview" at bounding box center [885, 148] width 35 height 35
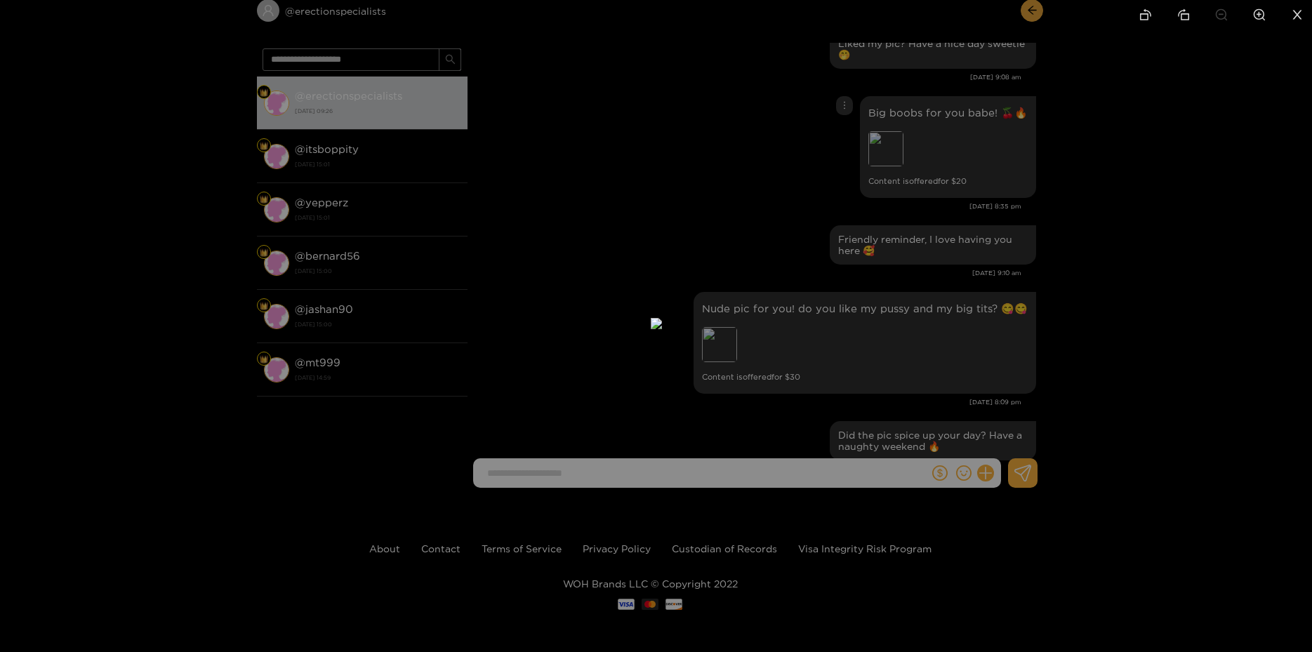
click at [1140, 232] on div at bounding box center [656, 326] width 1312 height 652
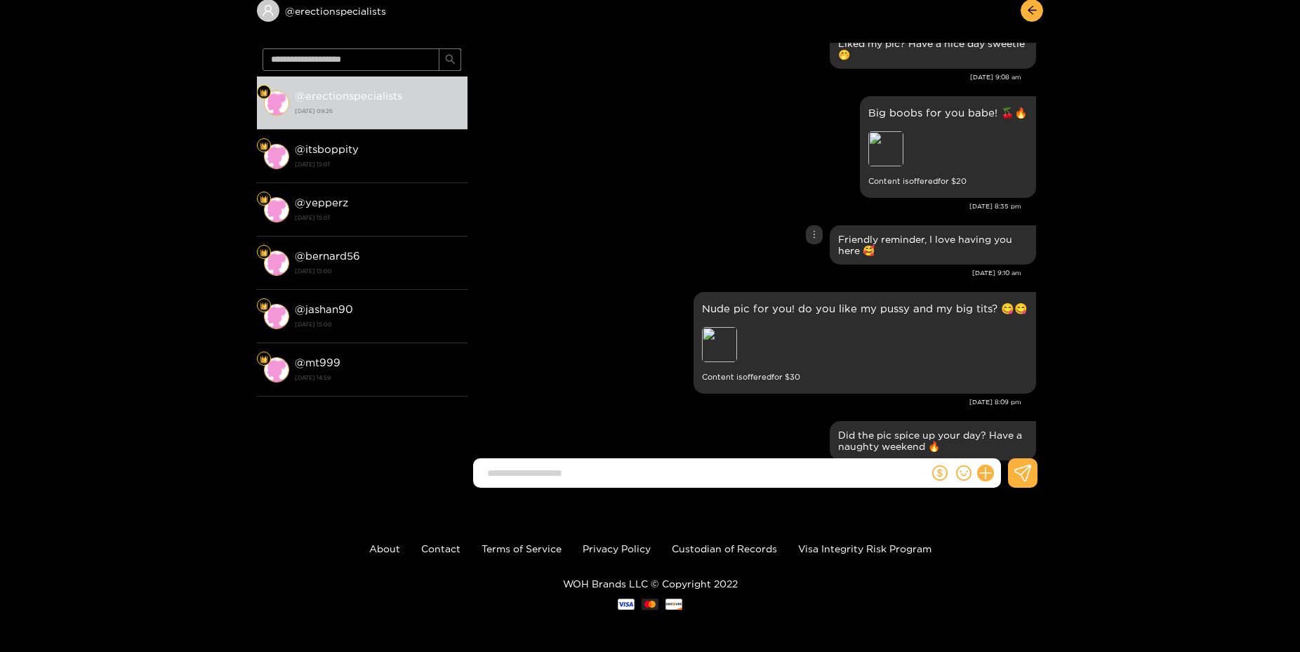
scroll to position [1441, 0]
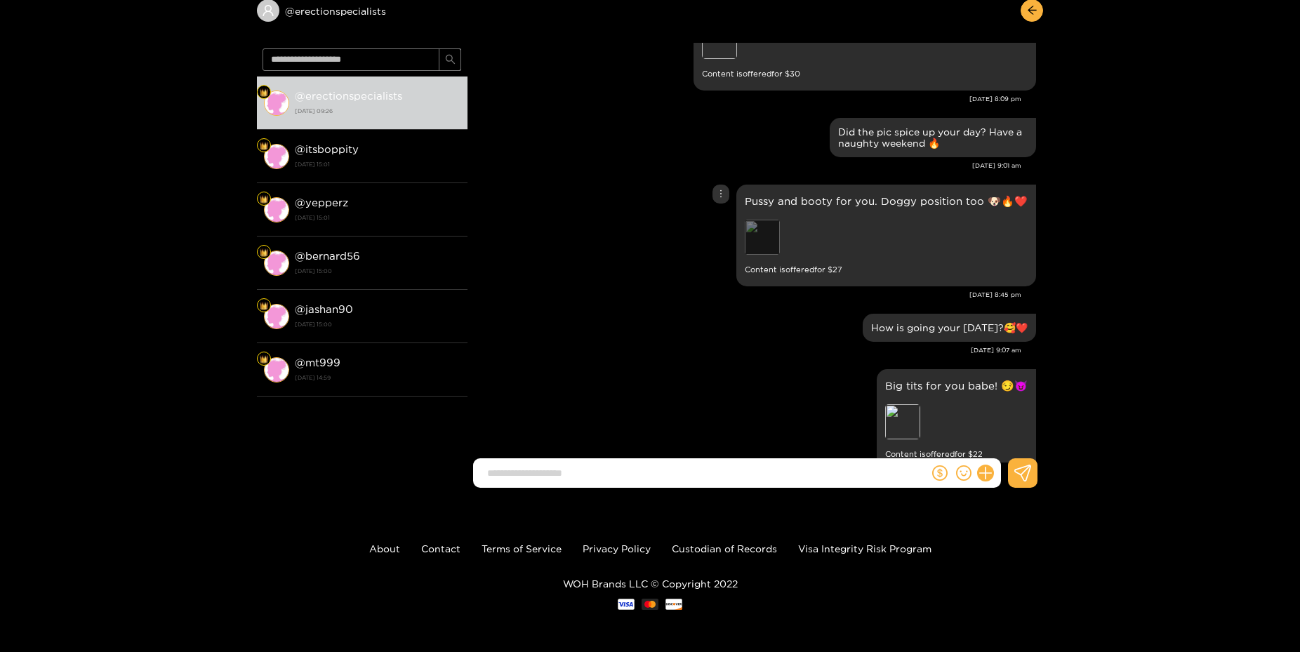
click at [762, 250] on div "Preview" at bounding box center [762, 237] width 35 height 35
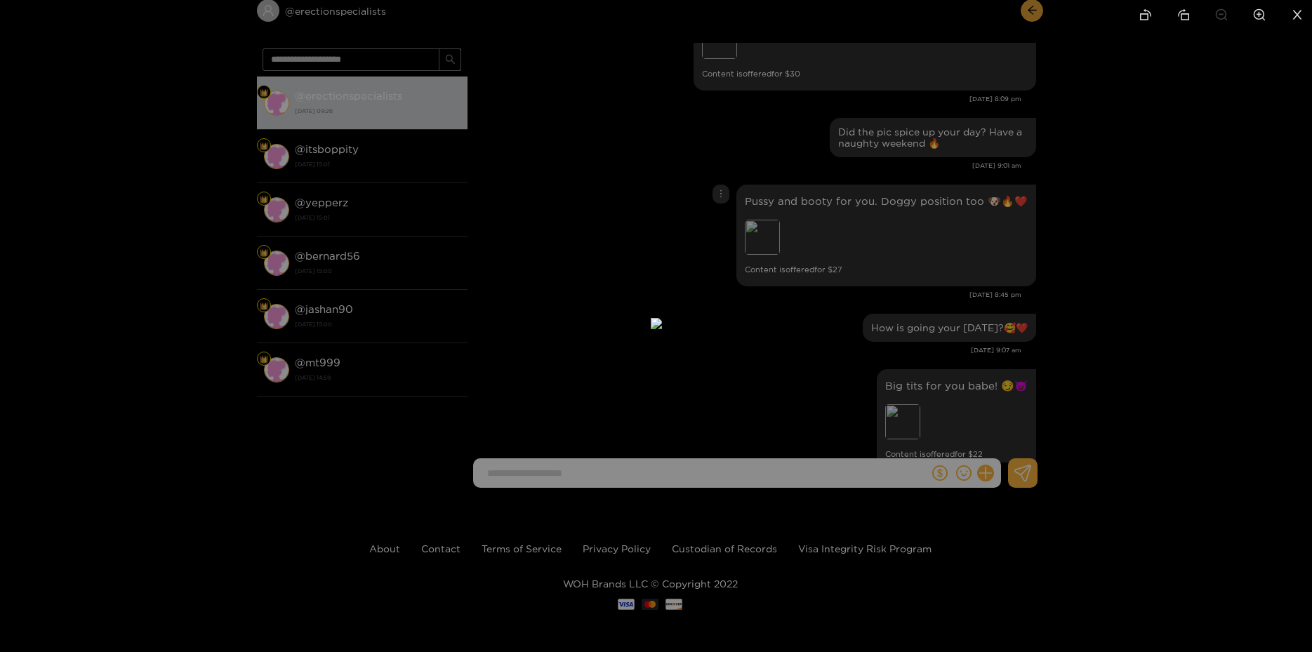
click at [1090, 265] on div at bounding box center [656, 326] width 1312 height 652
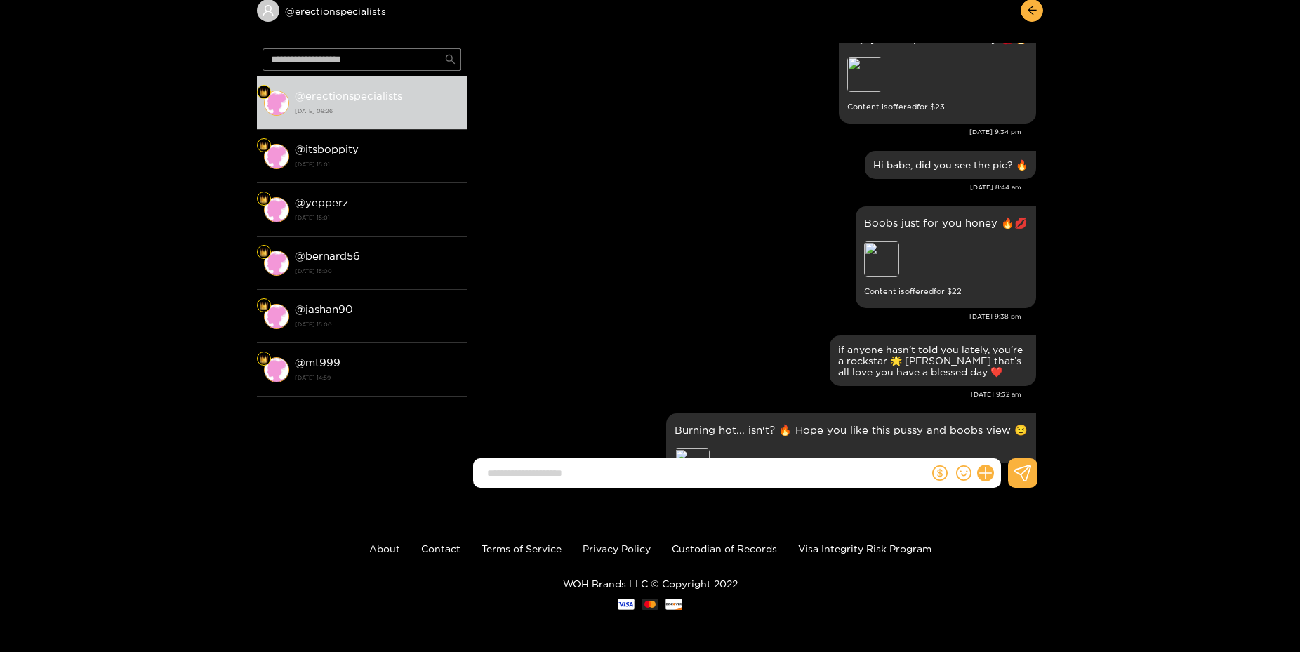
scroll to position [2047, 0]
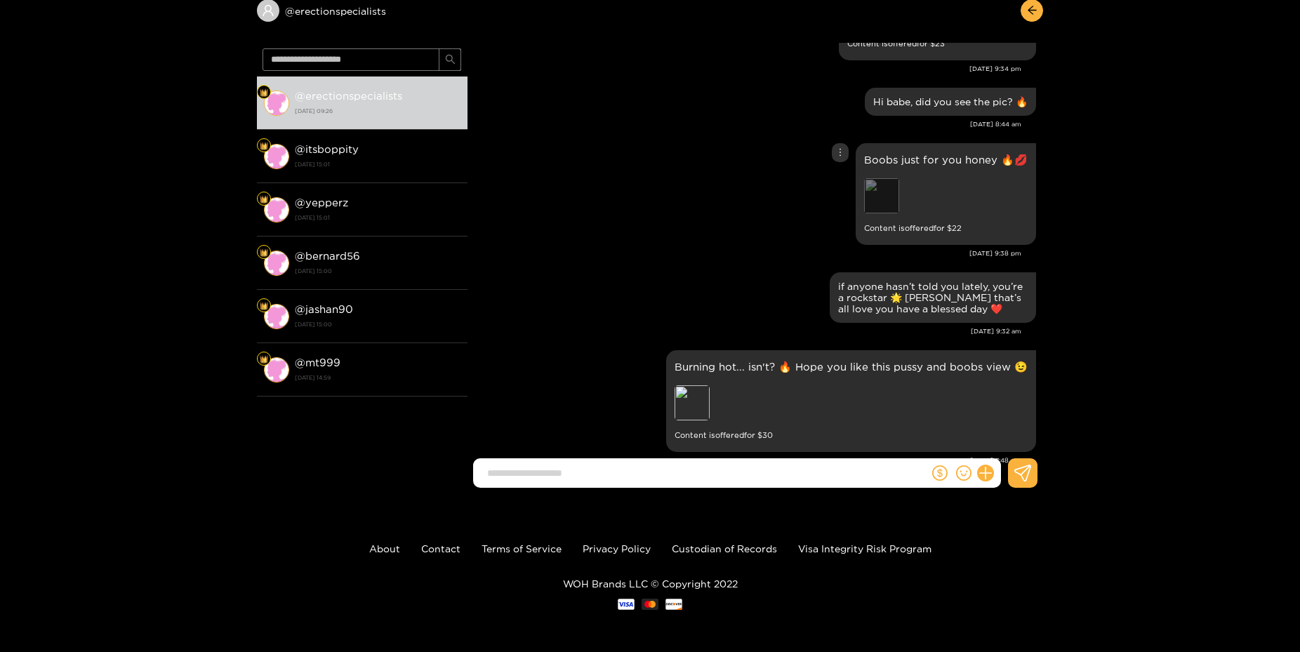
click at [875, 206] on div "Preview" at bounding box center [881, 195] width 35 height 35
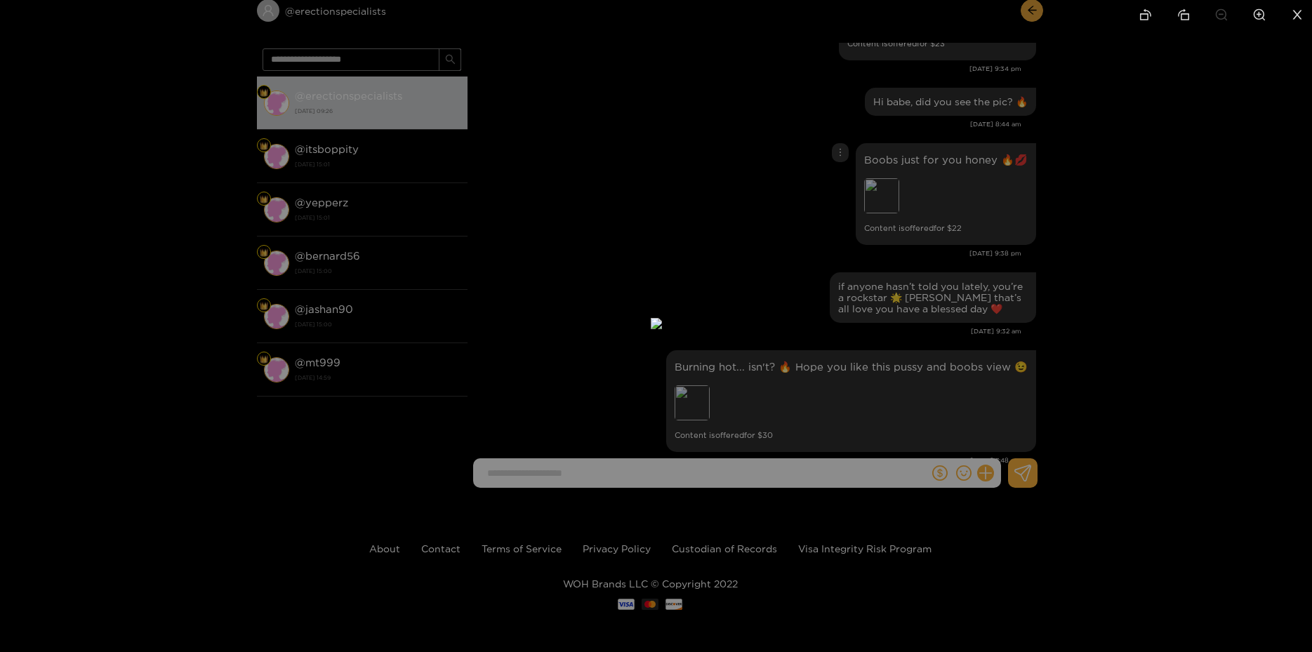
click at [1111, 324] on div at bounding box center [656, 326] width 1312 height 652
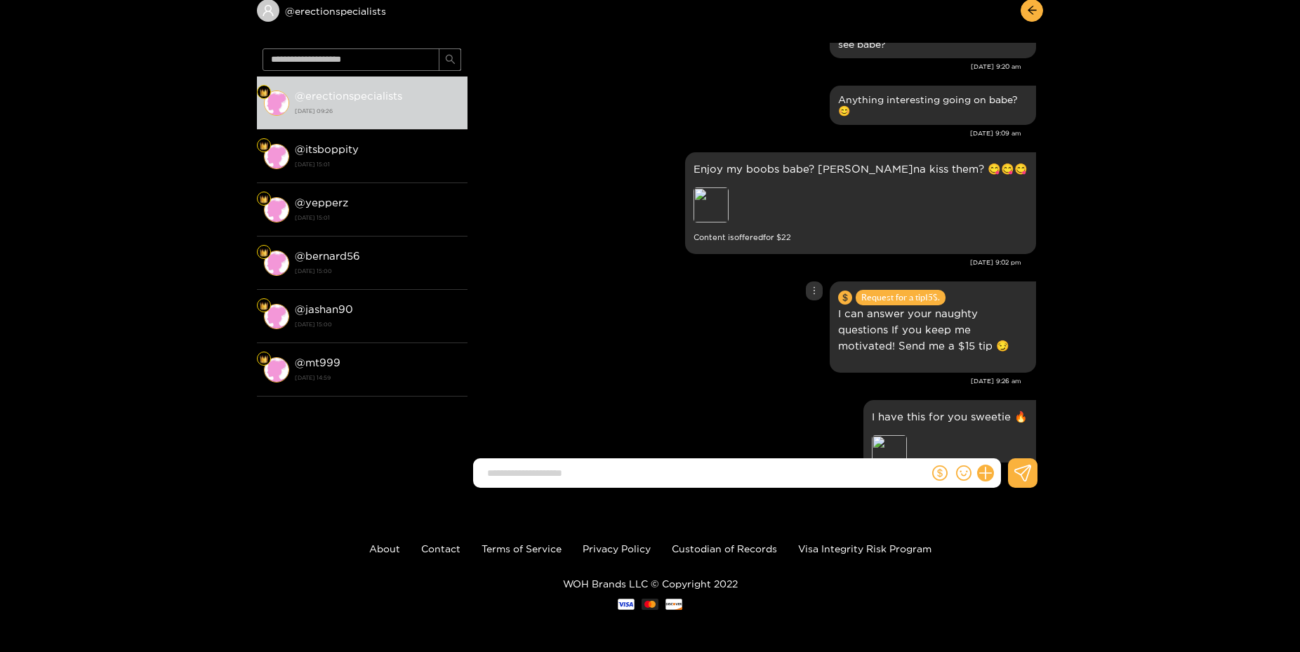
scroll to position [0, 0]
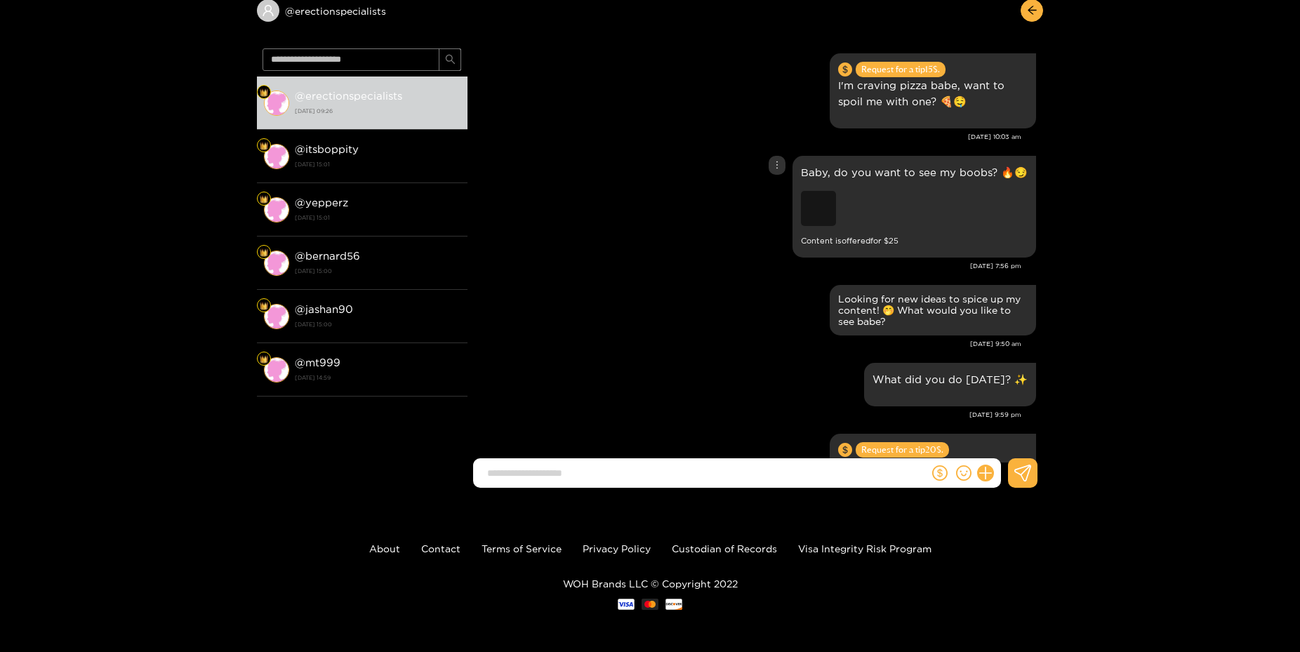
click at [816, 216] on div "Preview" at bounding box center [818, 208] width 35 height 35
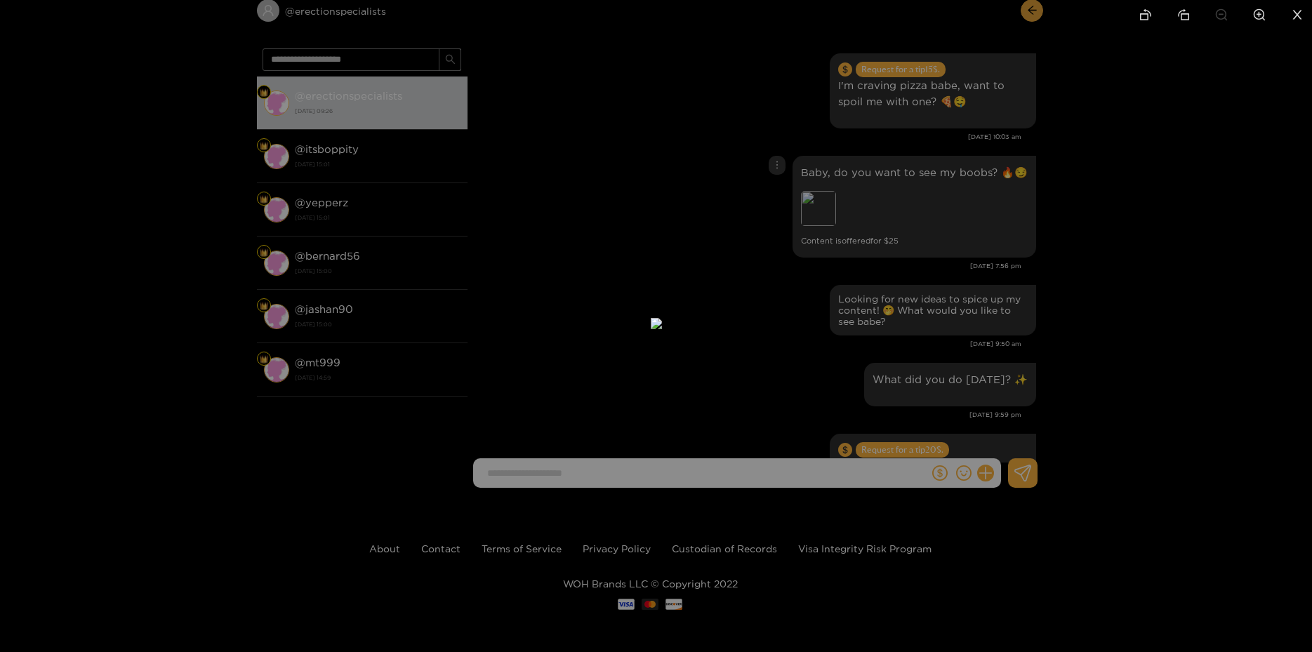
click at [1168, 216] on div at bounding box center [656, 326] width 1312 height 652
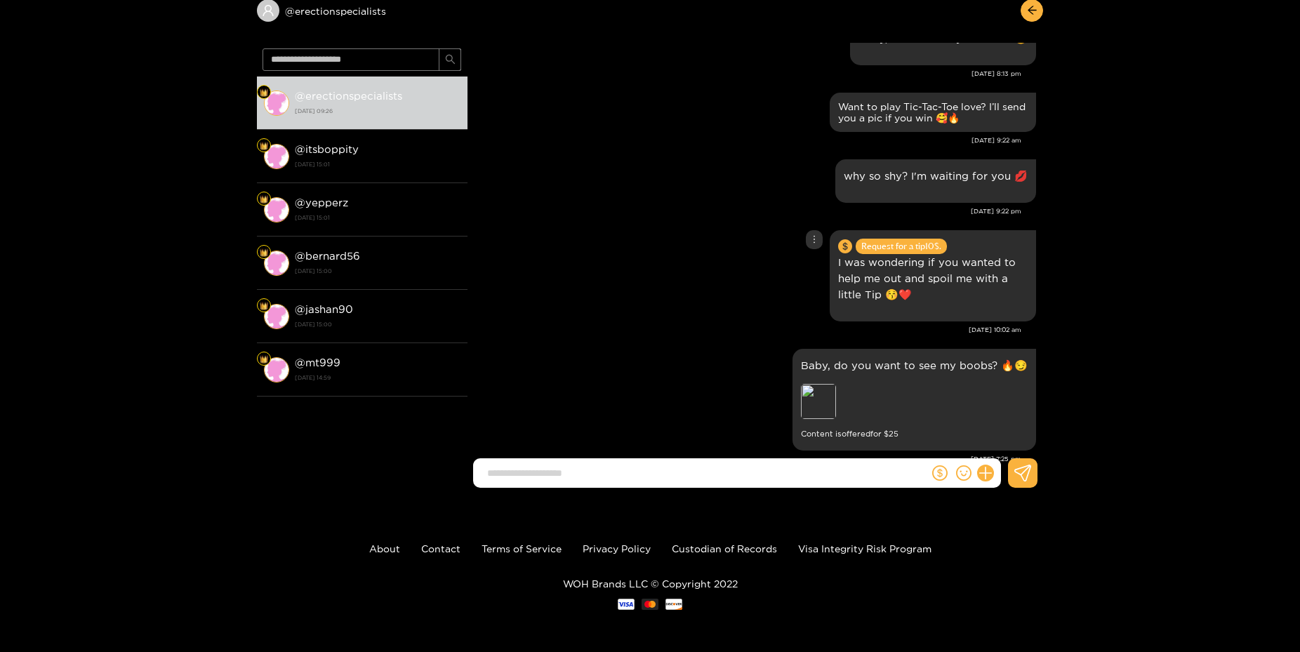
scroll to position [758, 0]
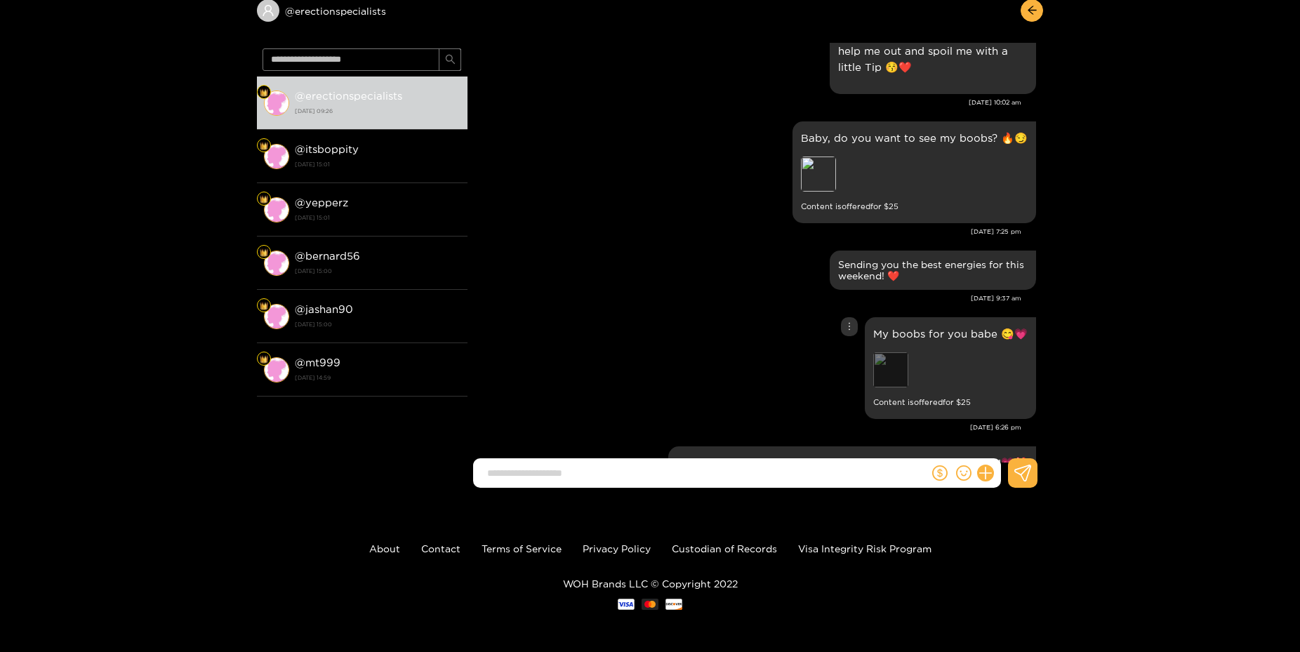
click at [884, 382] on div "Preview" at bounding box center [890, 369] width 35 height 35
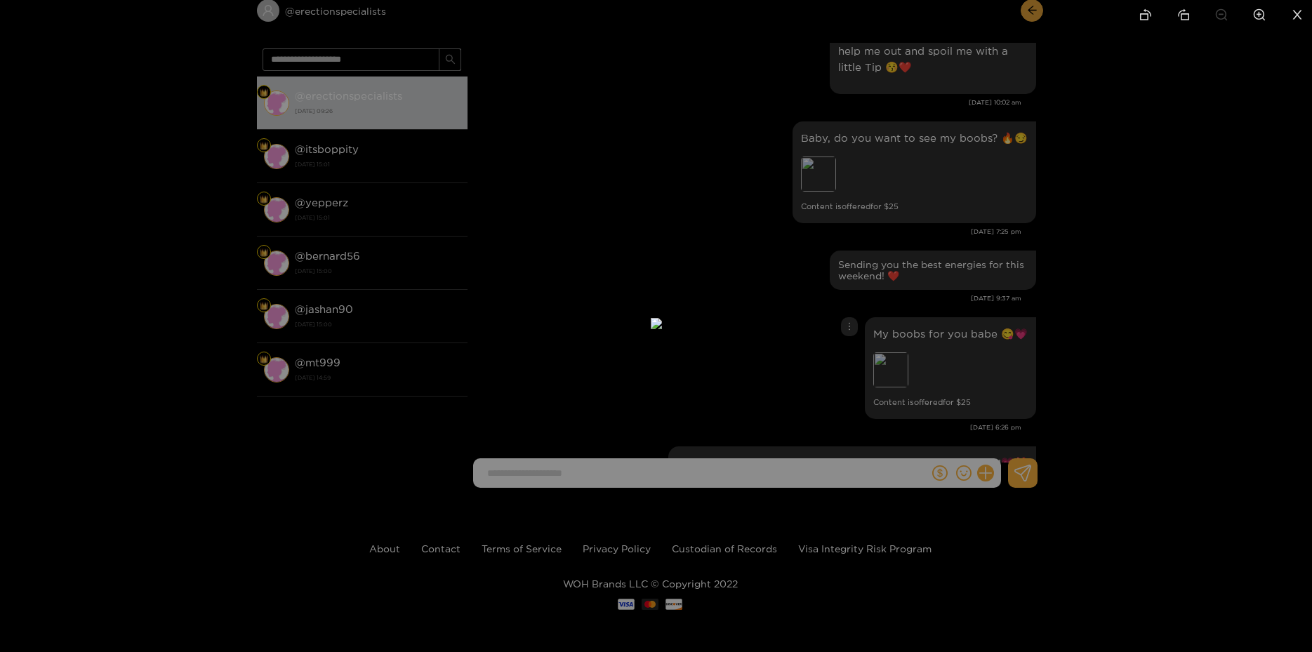
click at [1139, 347] on div at bounding box center [656, 326] width 1312 height 652
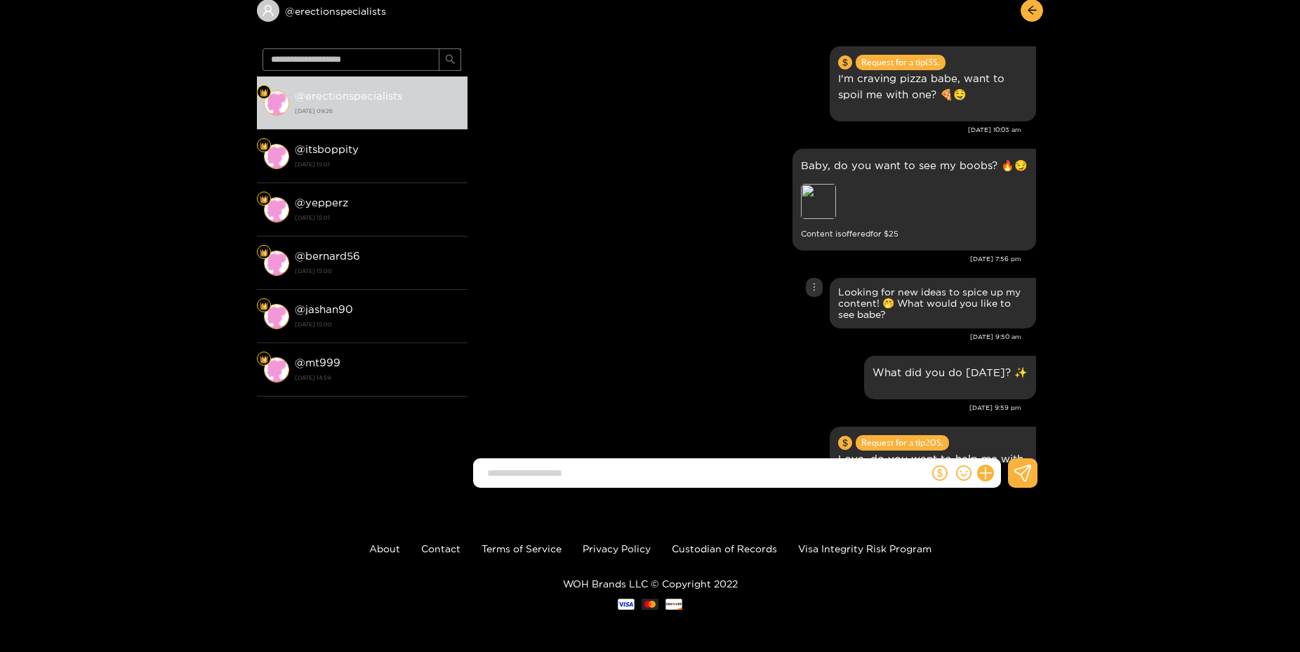
scroll to position [0, 0]
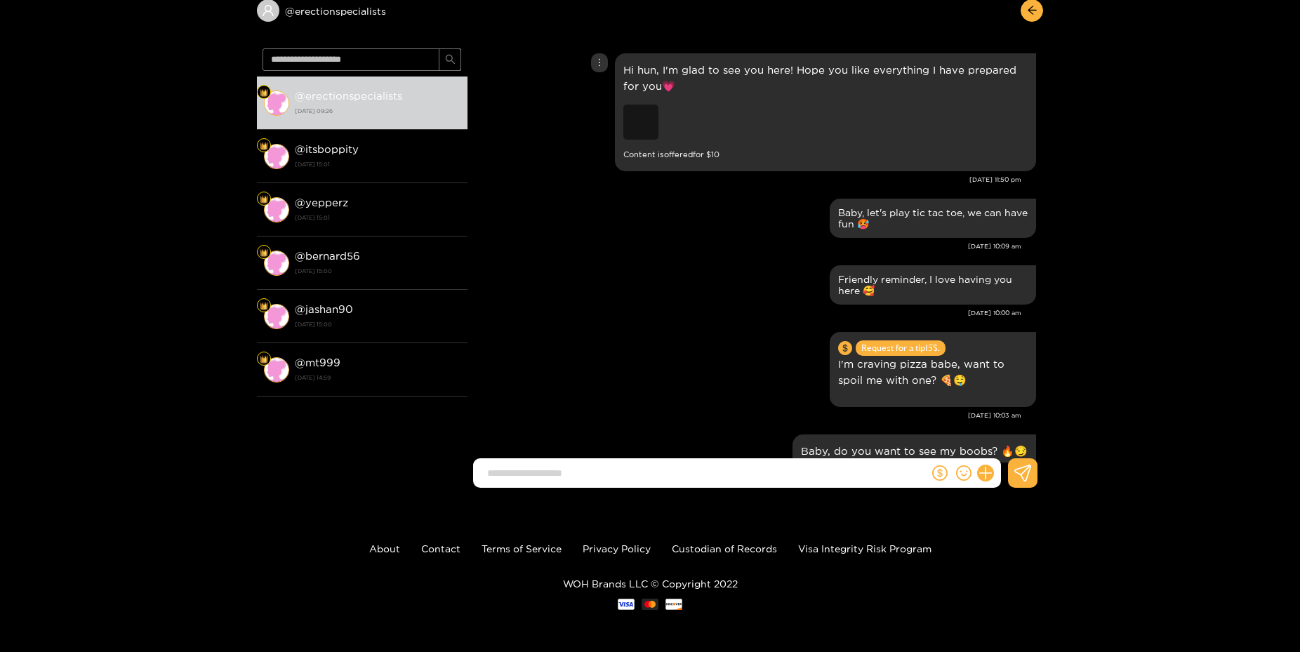
click at [641, 127] on div "Preview" at bounding box center [640, 122] width 35 height 35
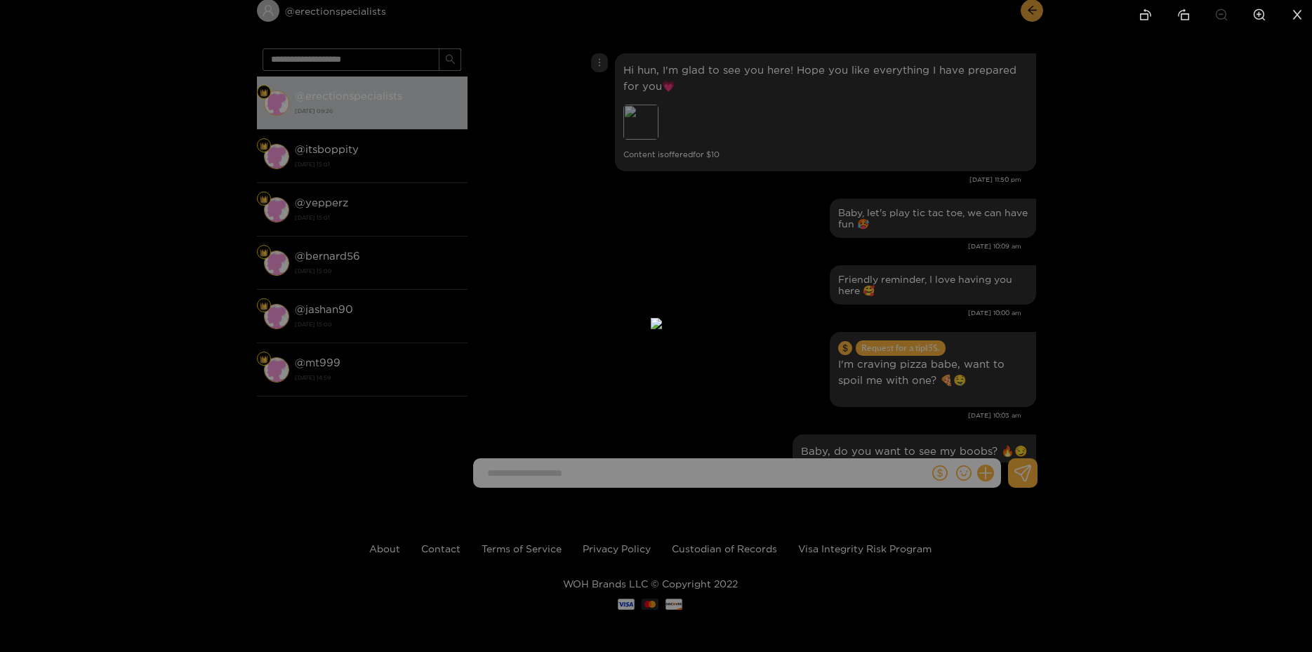
click at [1104, 233] on div at bounding box center [656, 326] width 1312 height 652
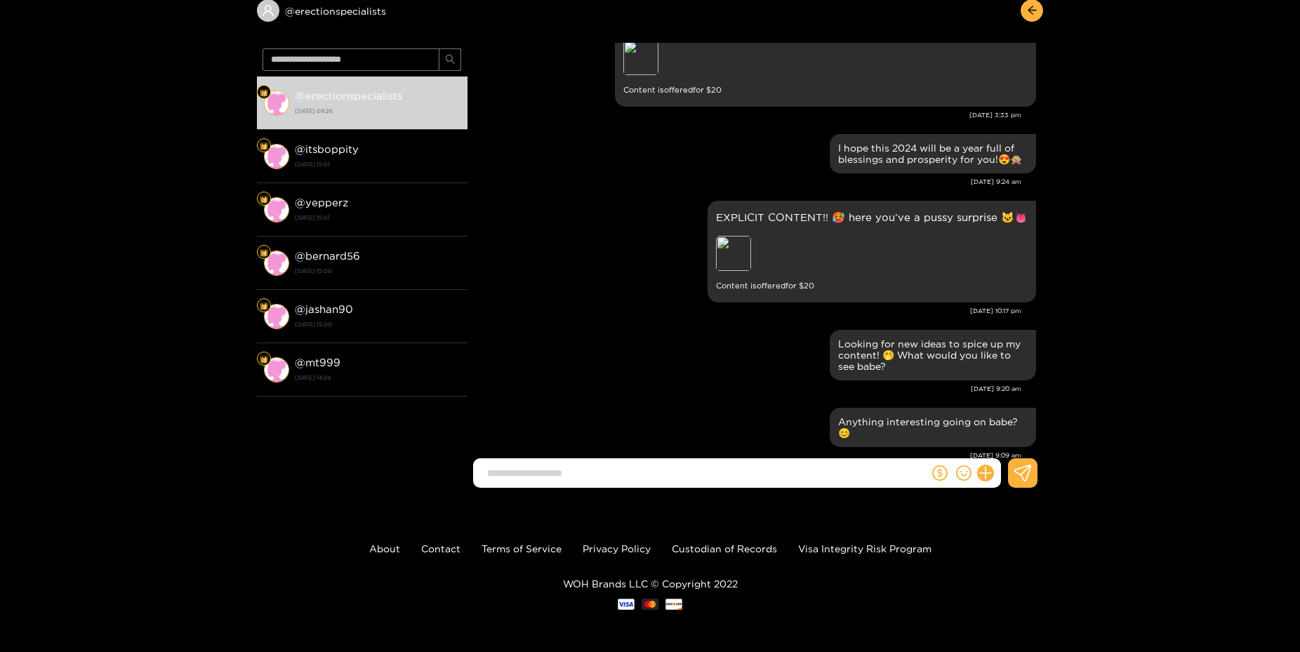
scroll to position [2881, 0]
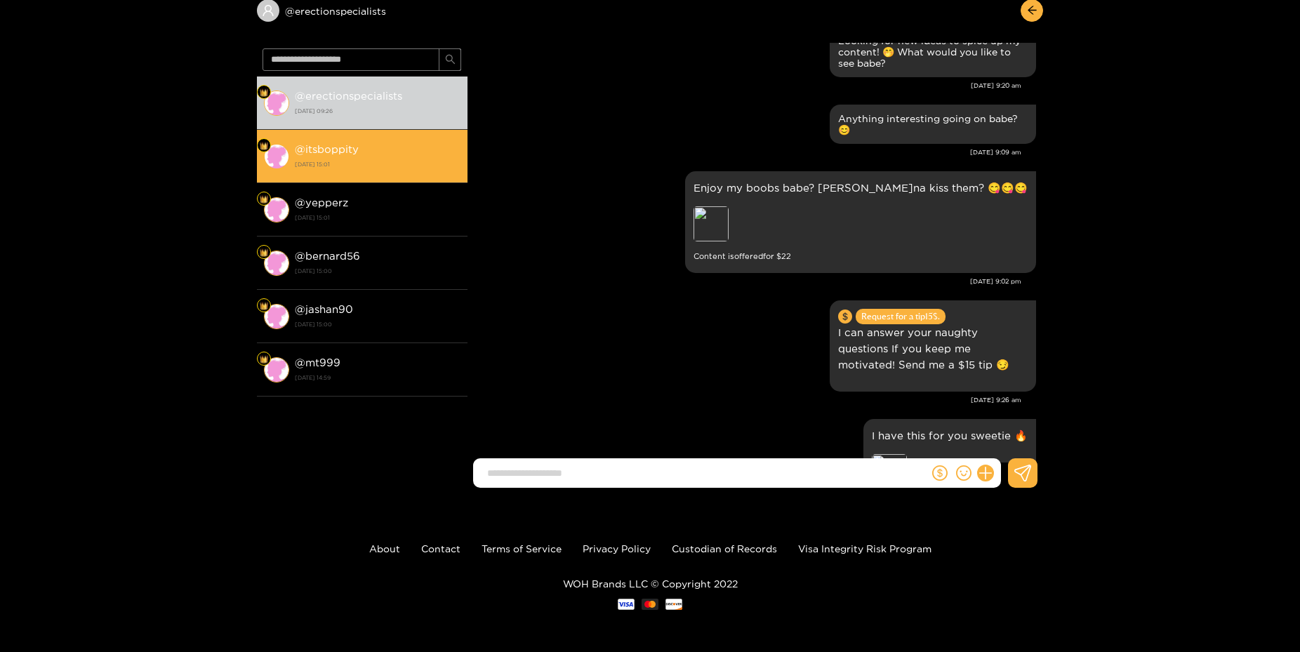
click at [326, 161] on strong "18 December 2023 15:01" at bounding box center [378, 164] width 166 height 13
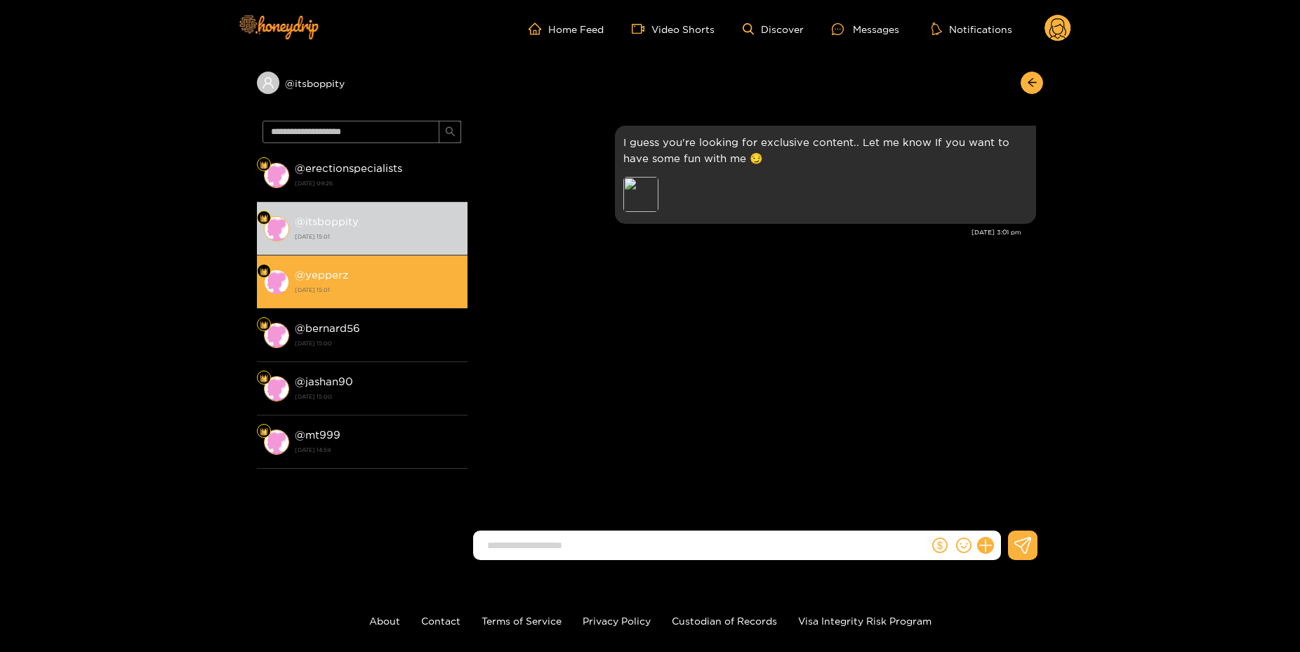
click at [386, 274] on div "@ yepperz 18 December 2023 15:01" at bounding box center [378, 282] width 166 height 32
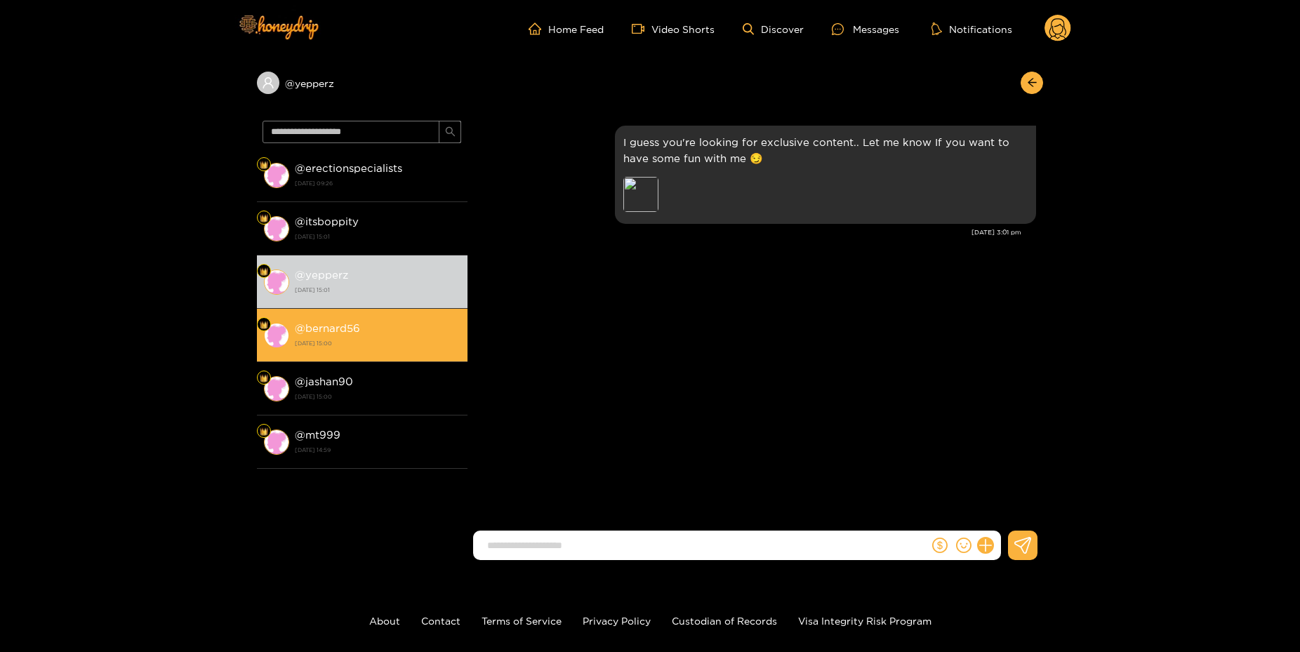
click at [357, 337] on div "@ bernard56 18 December 2023 15:00" at bounding box center [378, 335] width 166 height 32
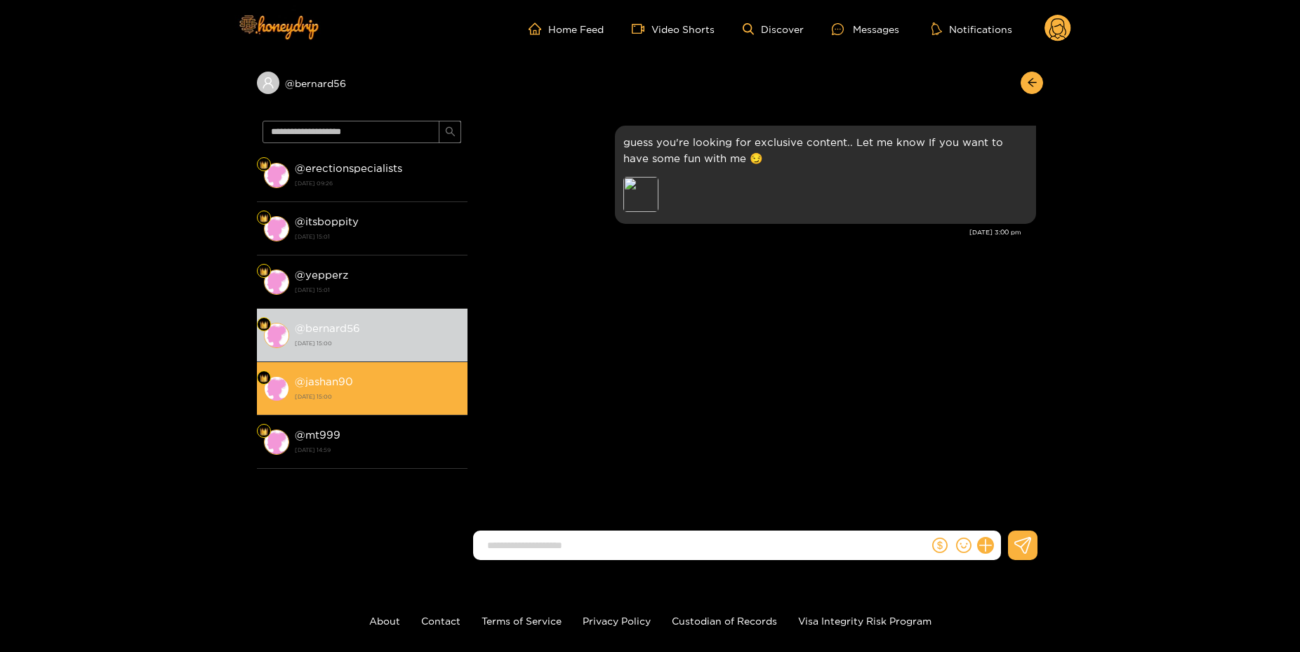
click at [352, 381] on strong "@ jashan90" at bounding box center [324, 382] width 58 height 12
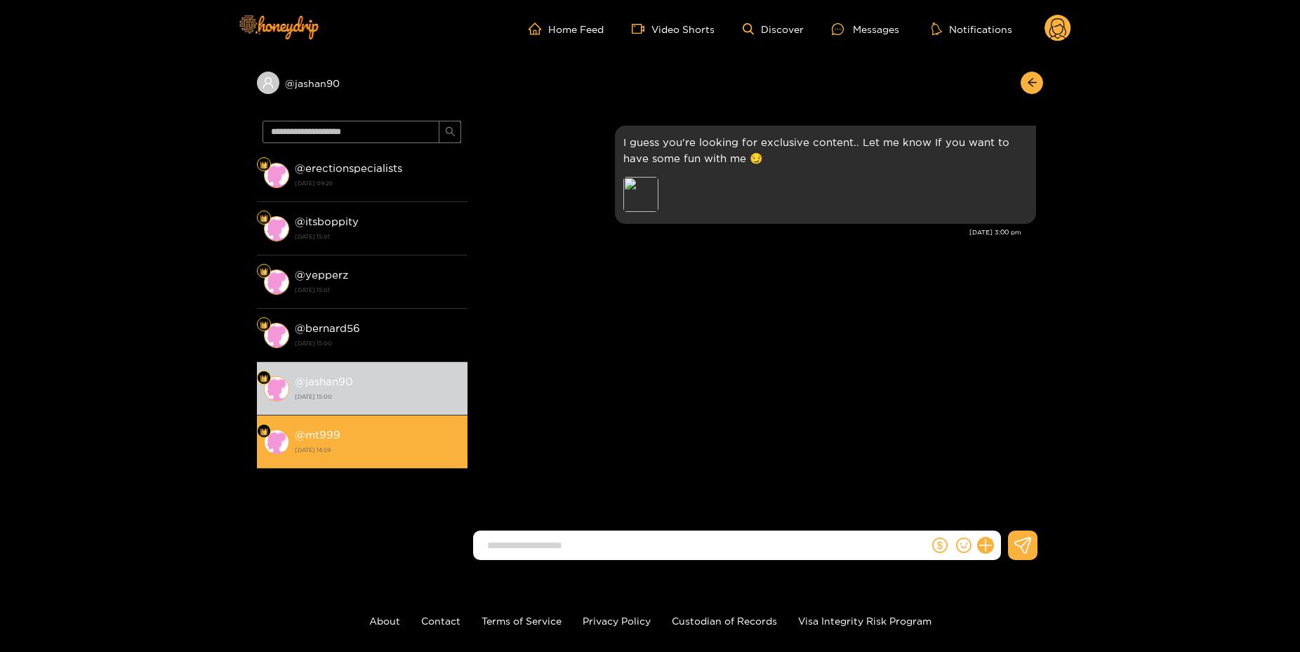
click at [353, 421] on li "@ mt999 18 December 2023 14:59" at bounding box center [362, 442] width 211 height 53
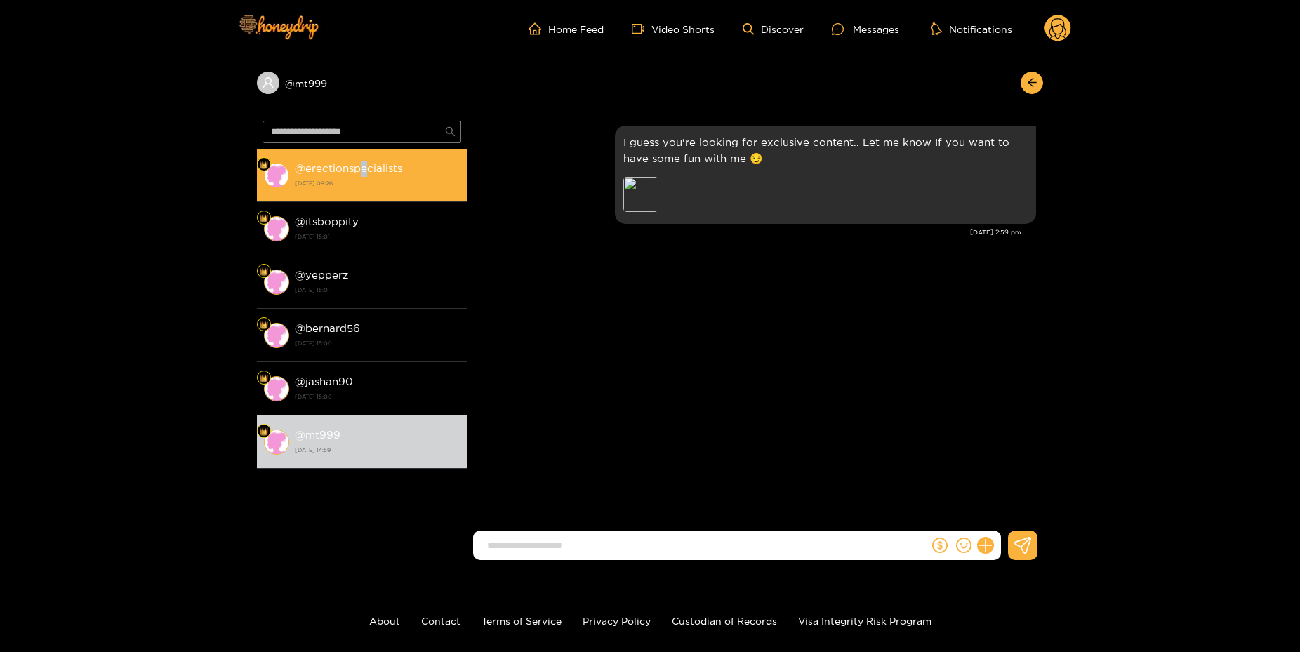
click at [363, 162] on div "@ erectionspecialists 6 February 2024 09:26" at bounding box center [378, 175] width 166 height 32
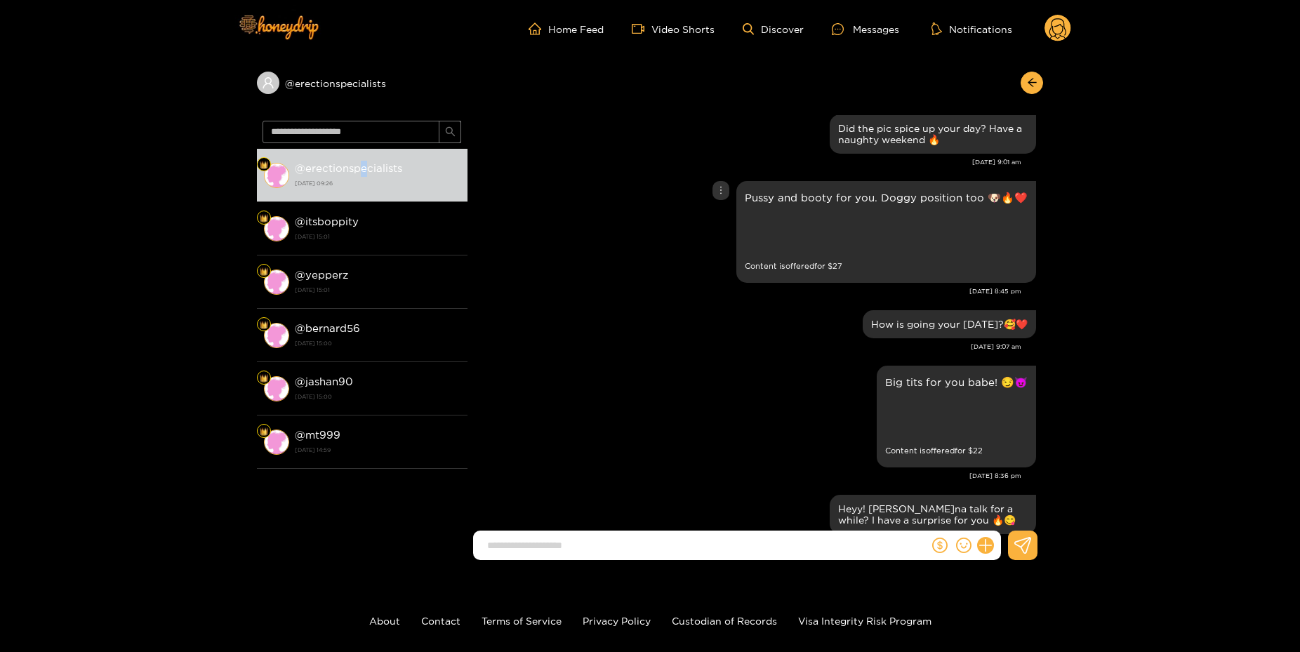
scroll to position [1289, 0]
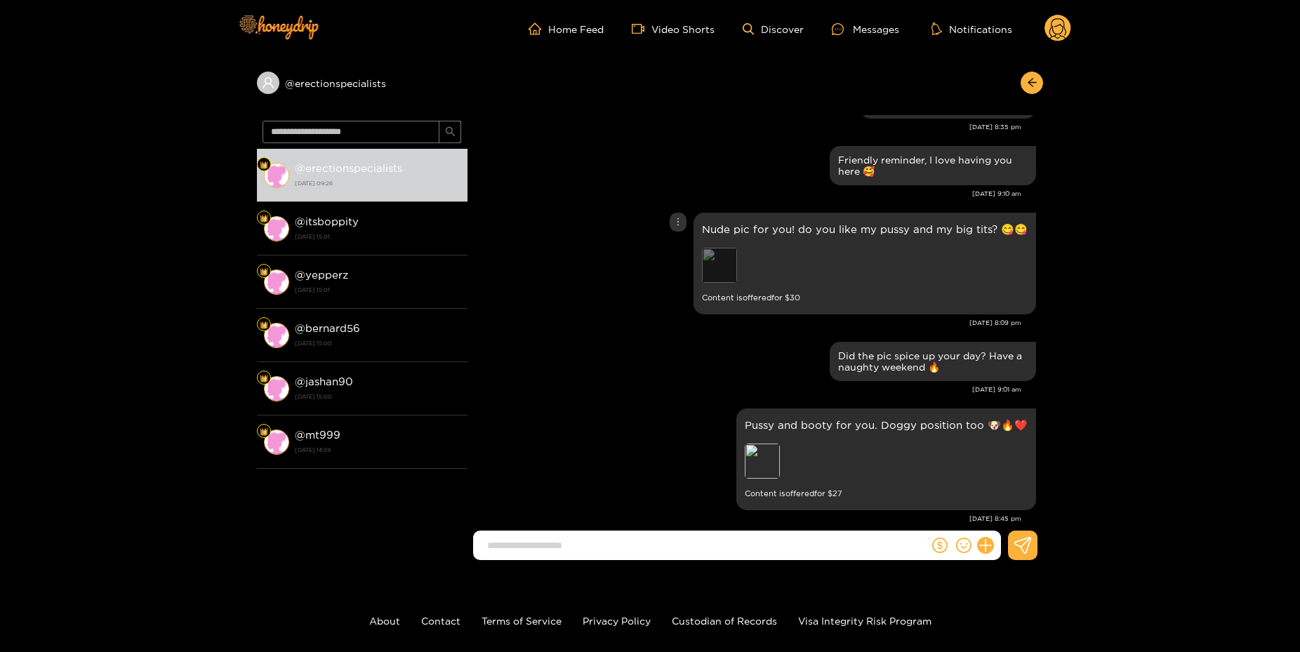
click at [727, 255] on div "Preview" at bounding box center [719, 265] width 35 height 35
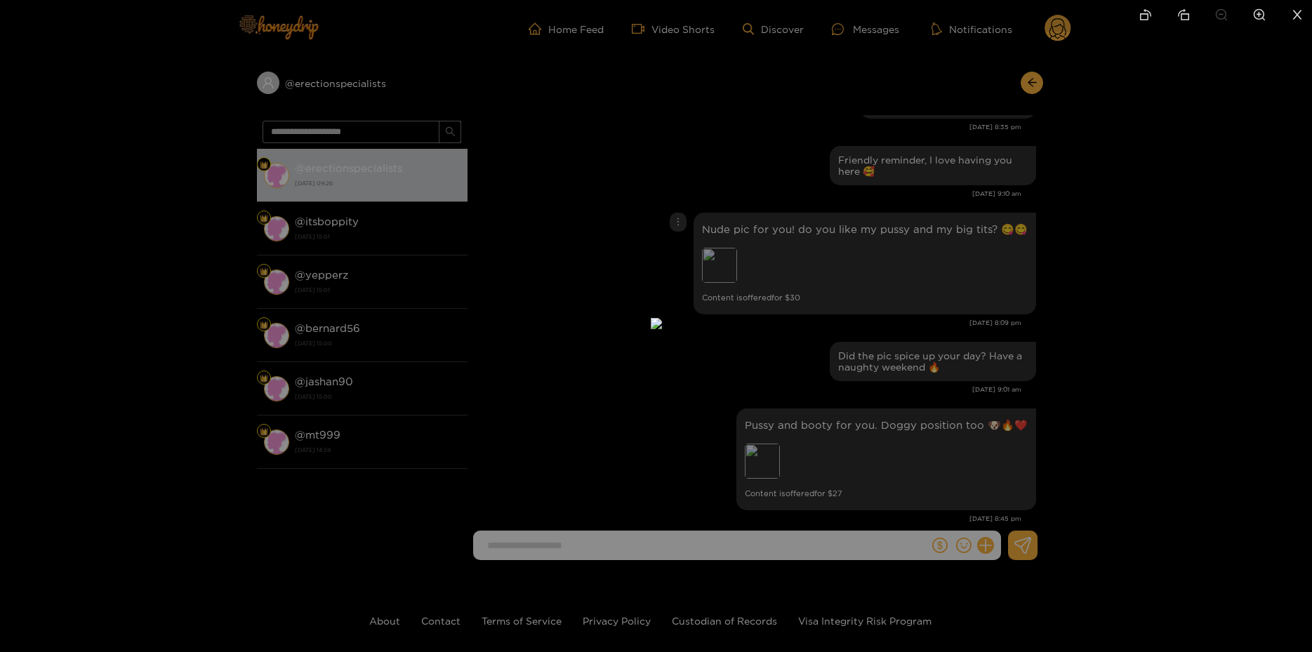
click at [1109, 293] on div at bounding box center [656, 326] width 1312 height 652
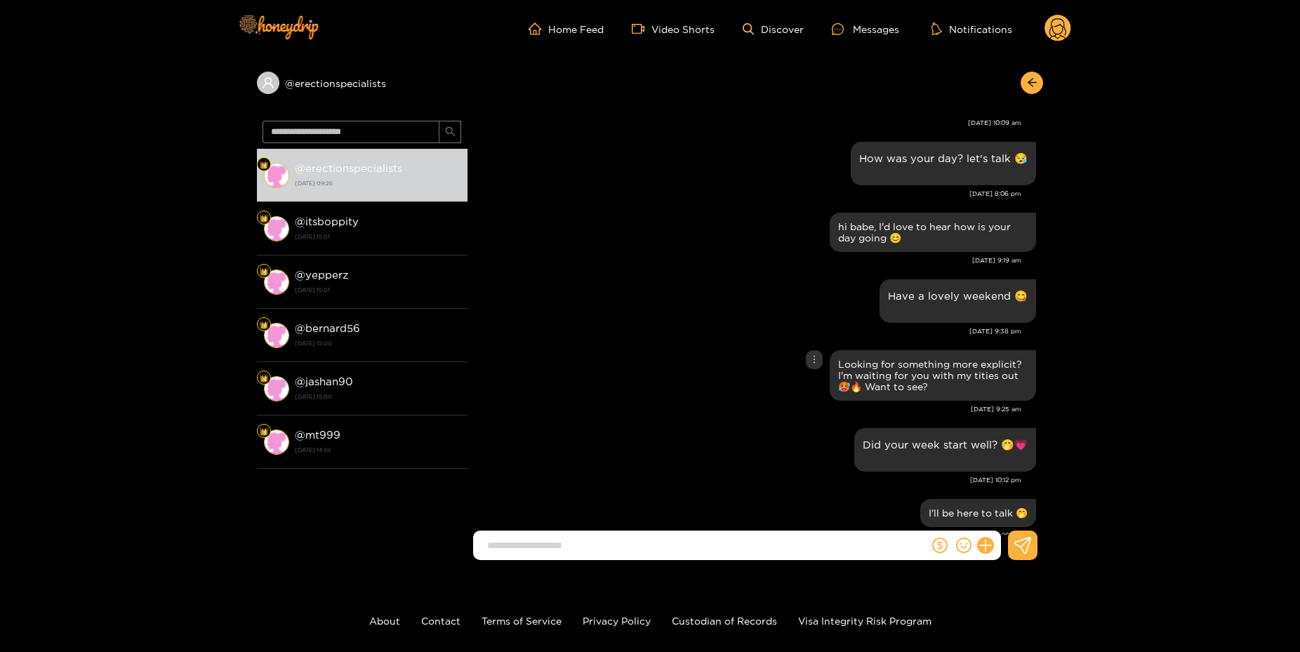
scroll to position [3980, 0]
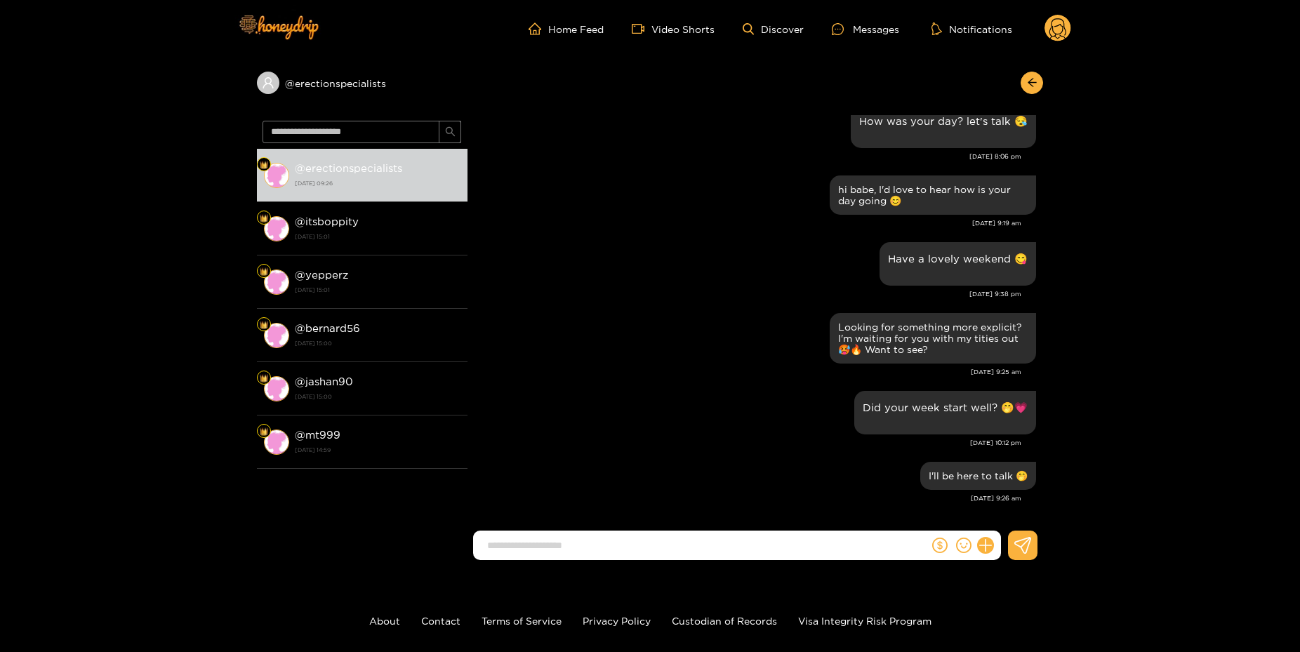
click at [1059, 22] on circle at bounding box center [1058, 28] width 27 height 27
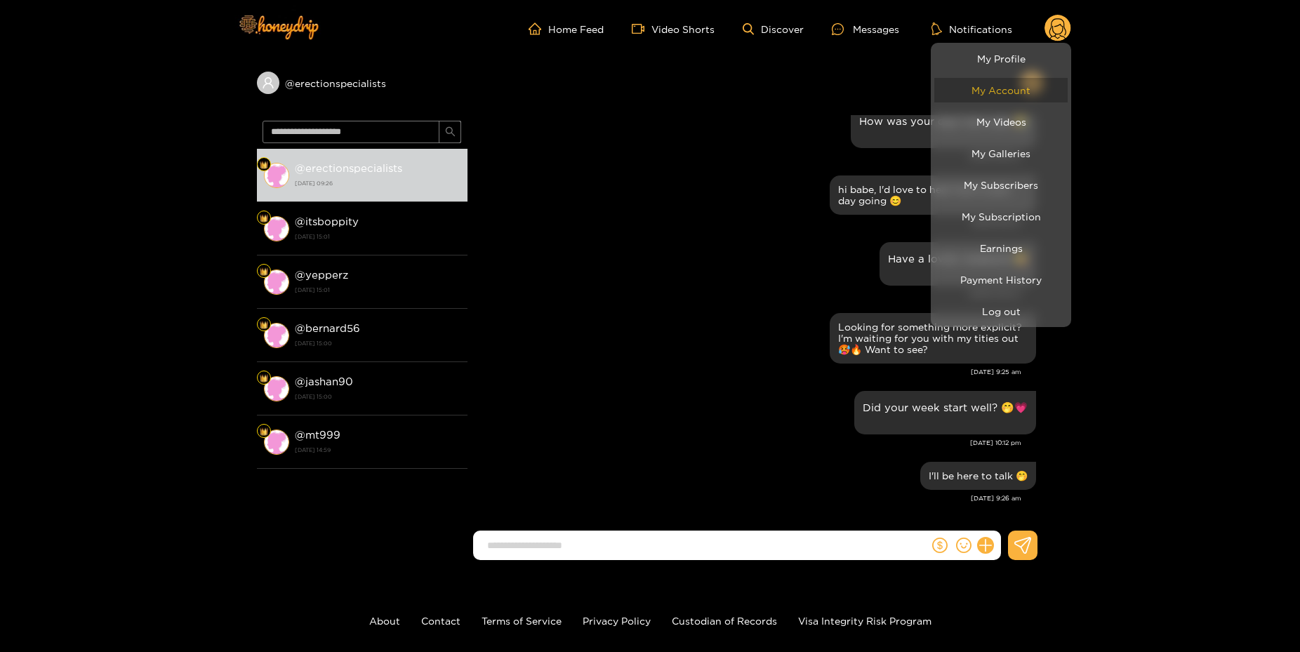
click at [1017, 97] on link "My Account" at bounding box center [1000, 90] width 133 height 25
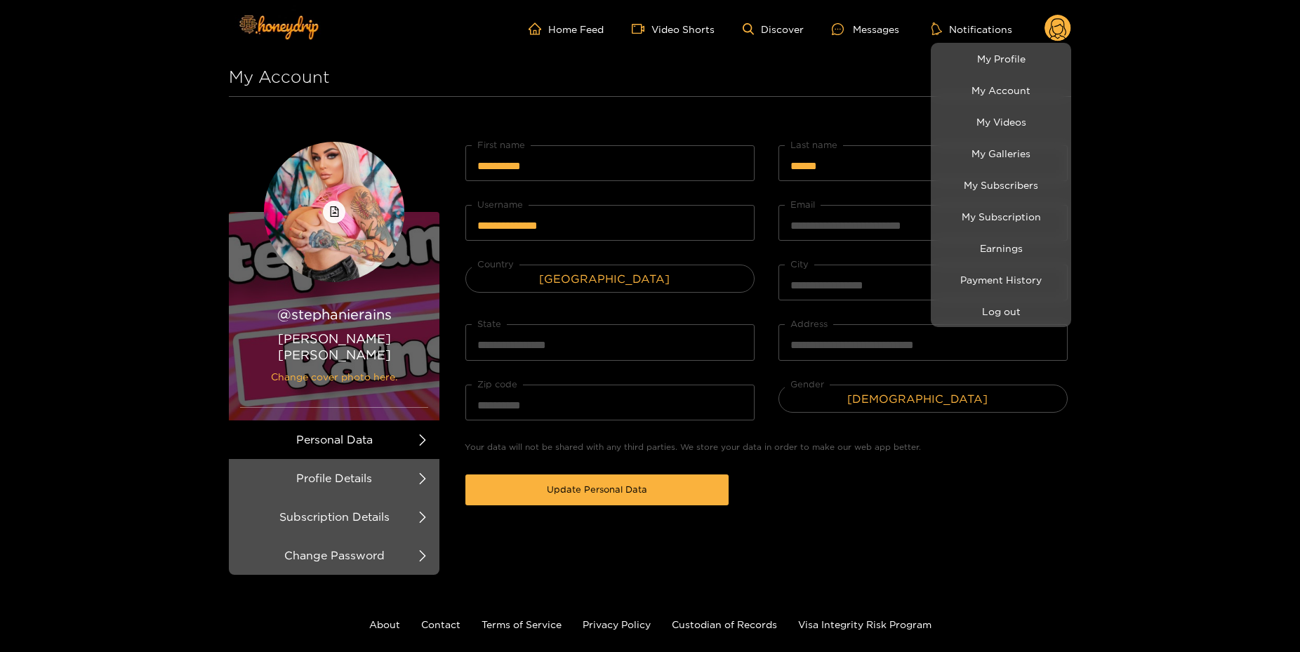
click at [1158, 299] on div at bounding box center [650, 326] width 1300 height 652
